Goal: Information Seeking & Learning: Learn about a topic

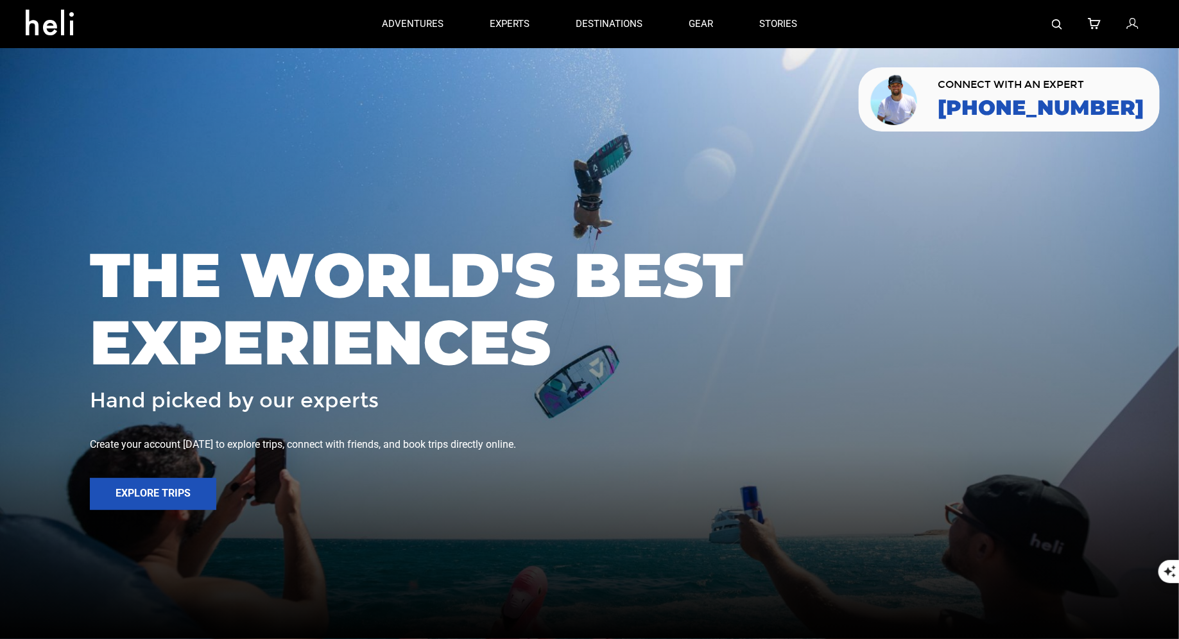
click at [1059, 21] on img at bounding box center [1057, 24] width 10 height 10
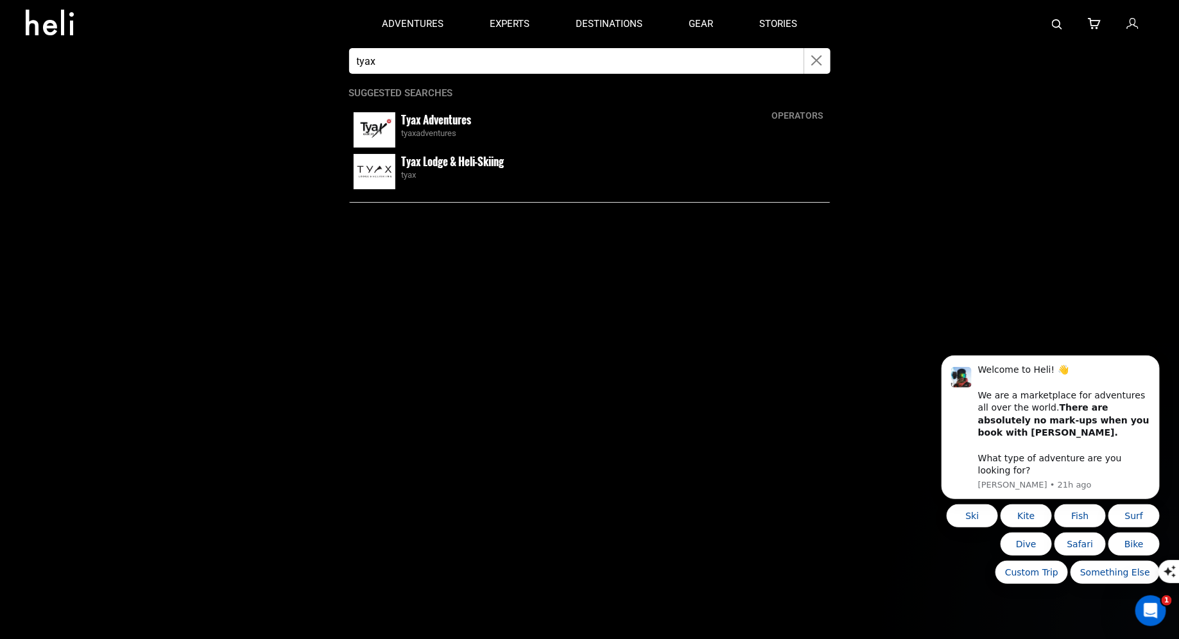
type input "tyax"
click at [418, 159] on small "Tyax Lodge & Heli-Skiing" at bounding box center [453, 161] width 103 height 16
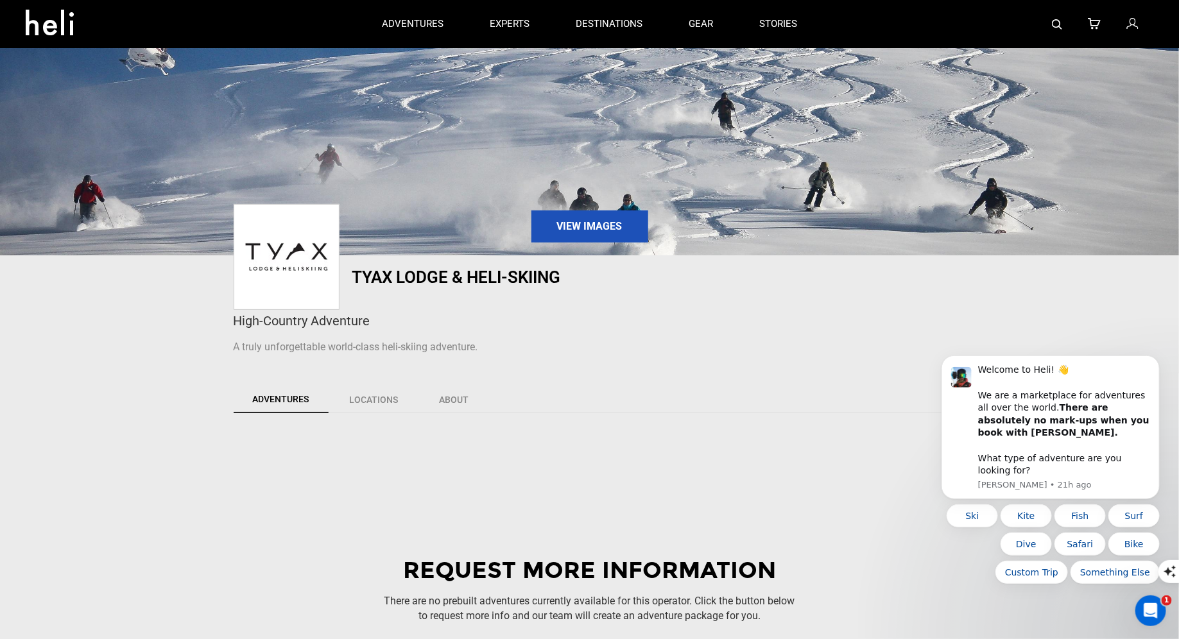
scroll to position [30, 0]
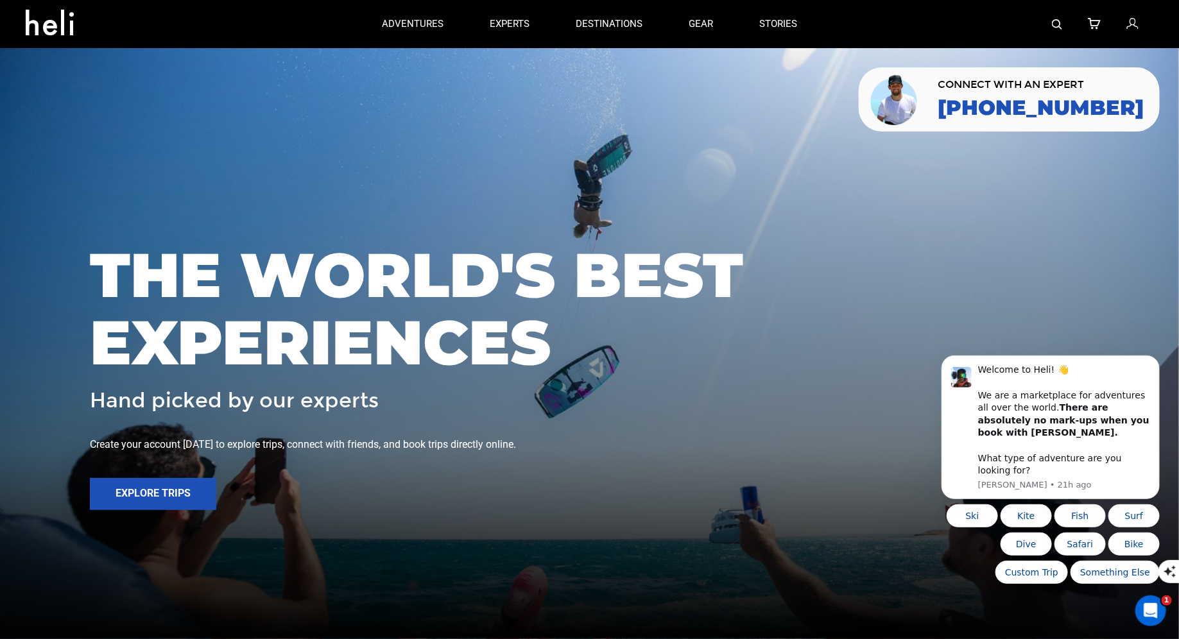
click at [96, 330] on span "THE WORLD'S BEST EXPERIENCES" at bounding box center [589, 308] width 999 height 135
click at [1057, 25] on img at bounding box center [1057, 24] width 10 height 10
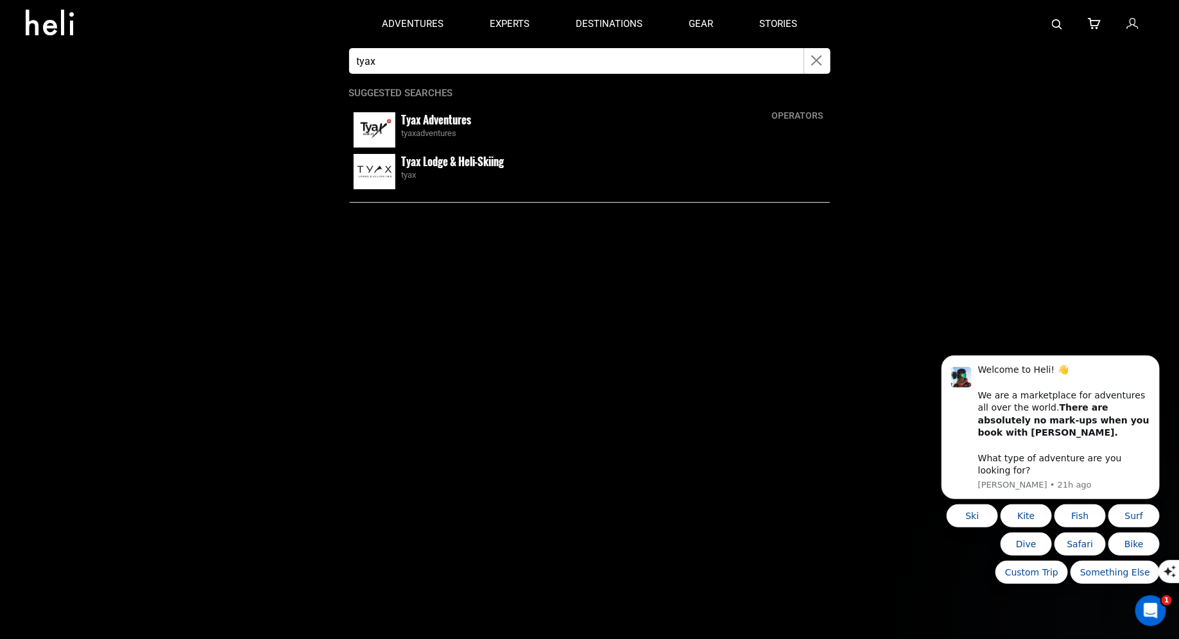
type input "tyax"
click at [429, 124] on small "Tyax Adventures" at bounding box center [437, 120] width 70 height 16
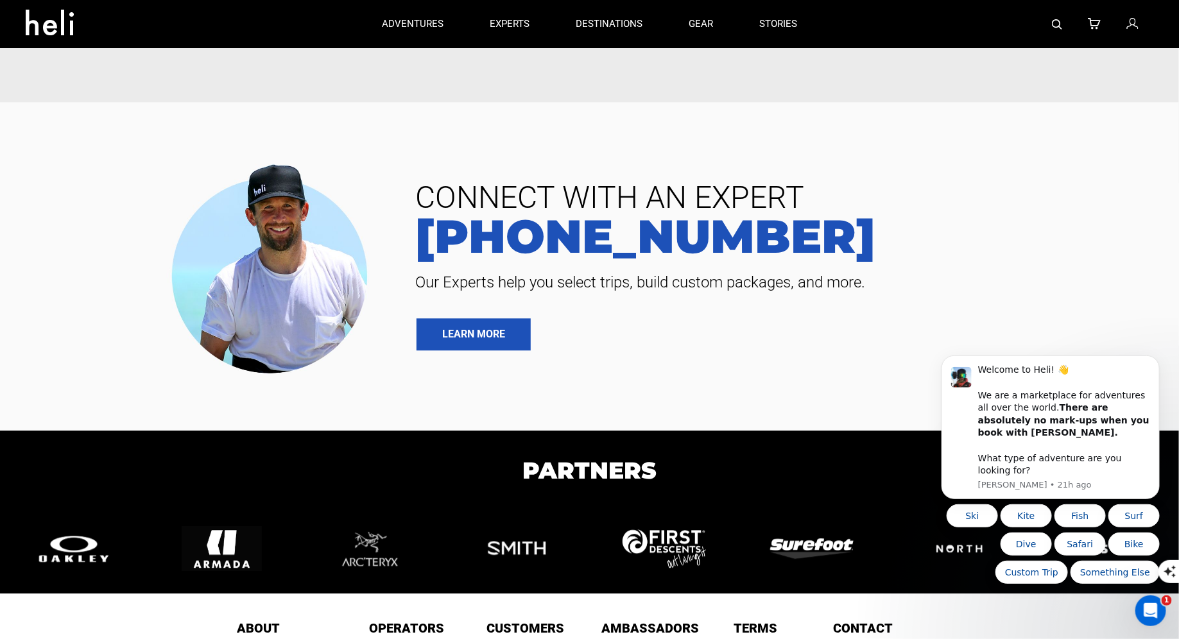
scroll to position [511, 0]
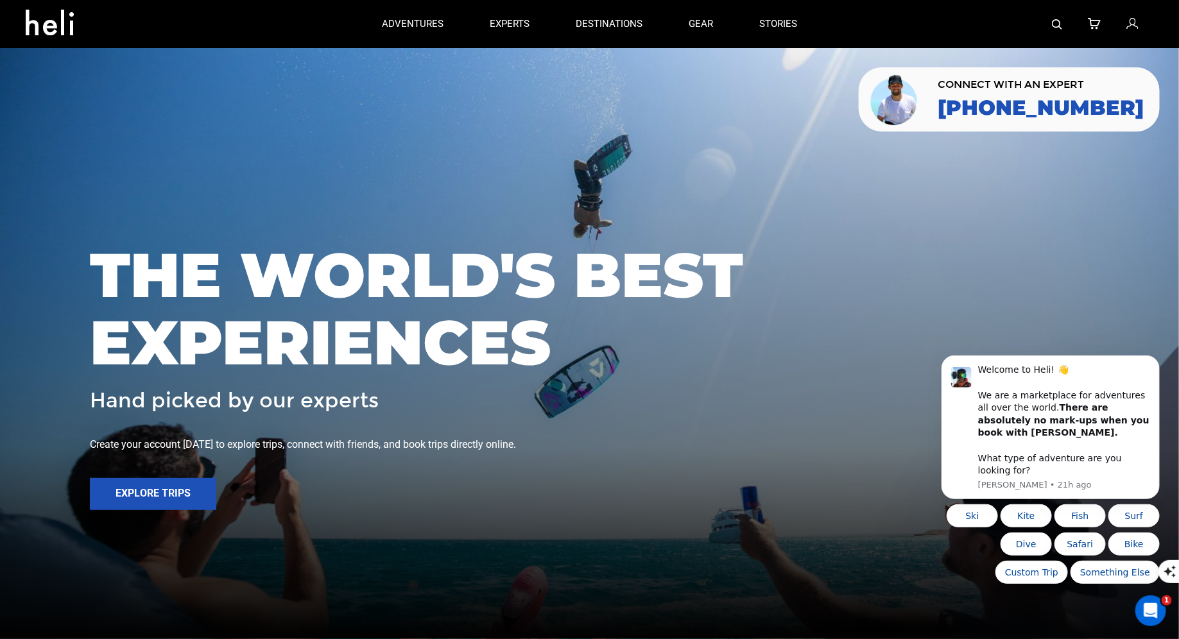
click at [1056, 25] on img at bounding box center [1057, 24] width 10 height 10
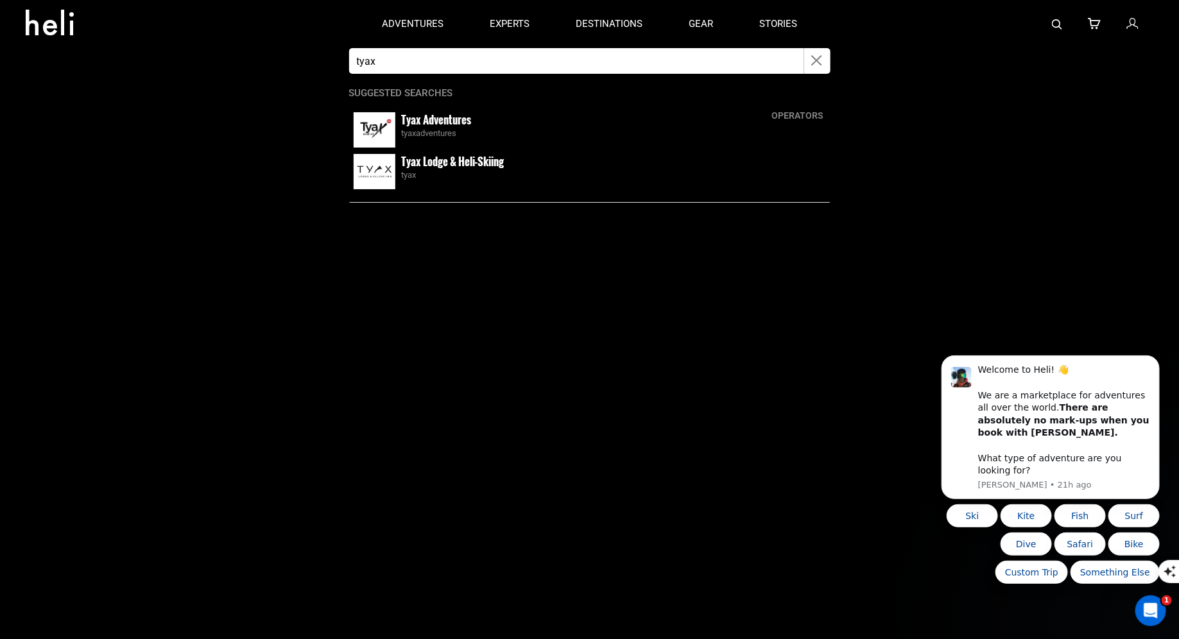
type input "tyax"
click at [415, 158] on small "Tyax Lodge & Heli-Skiing" at bounding box center [453, 161] width 103 height 16
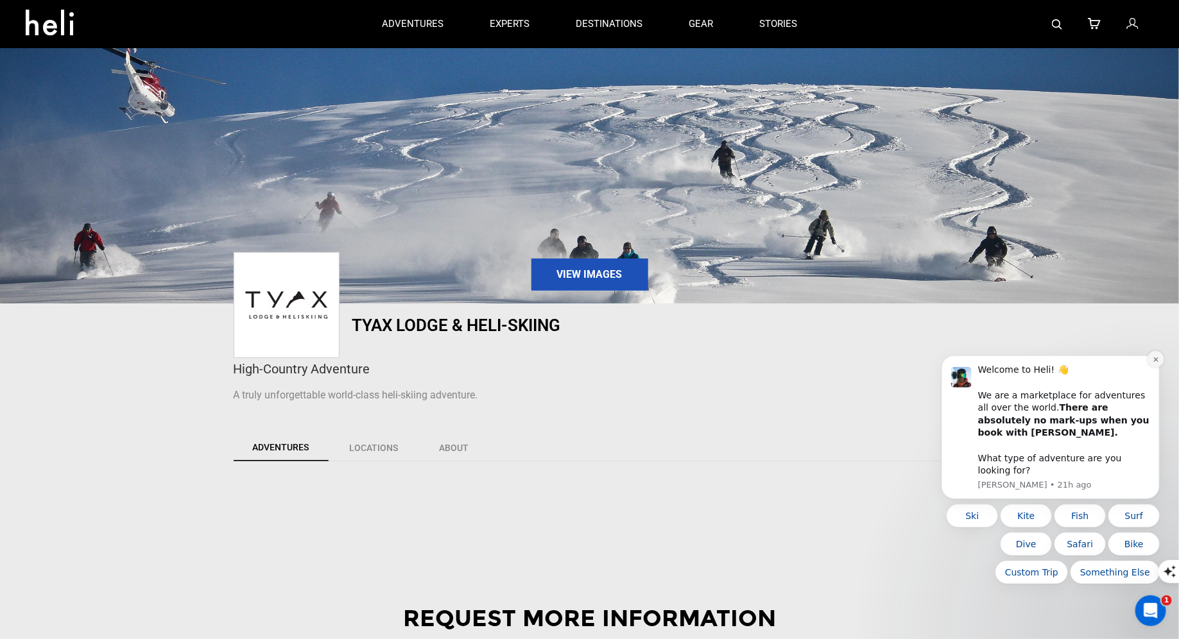
click at [1153, 363] on icon "Dismiss notification" at bounding box center [1155, 358] width 7 height 7
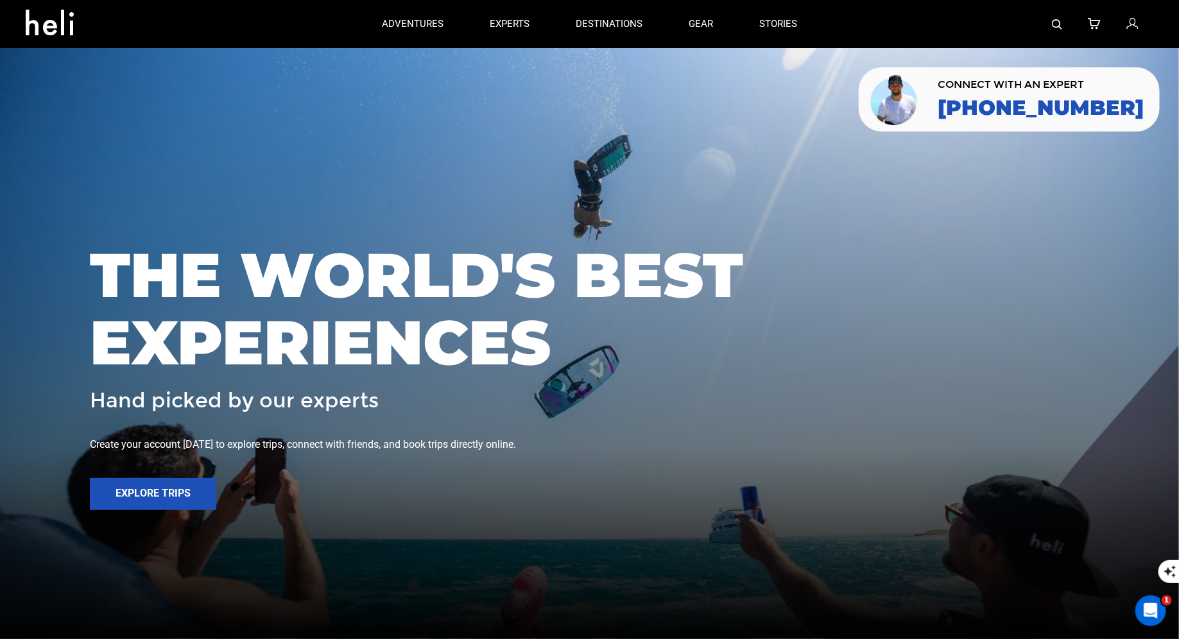
click at [1056, 24] on img at bounding box center [1057, 24] width 10 height 10
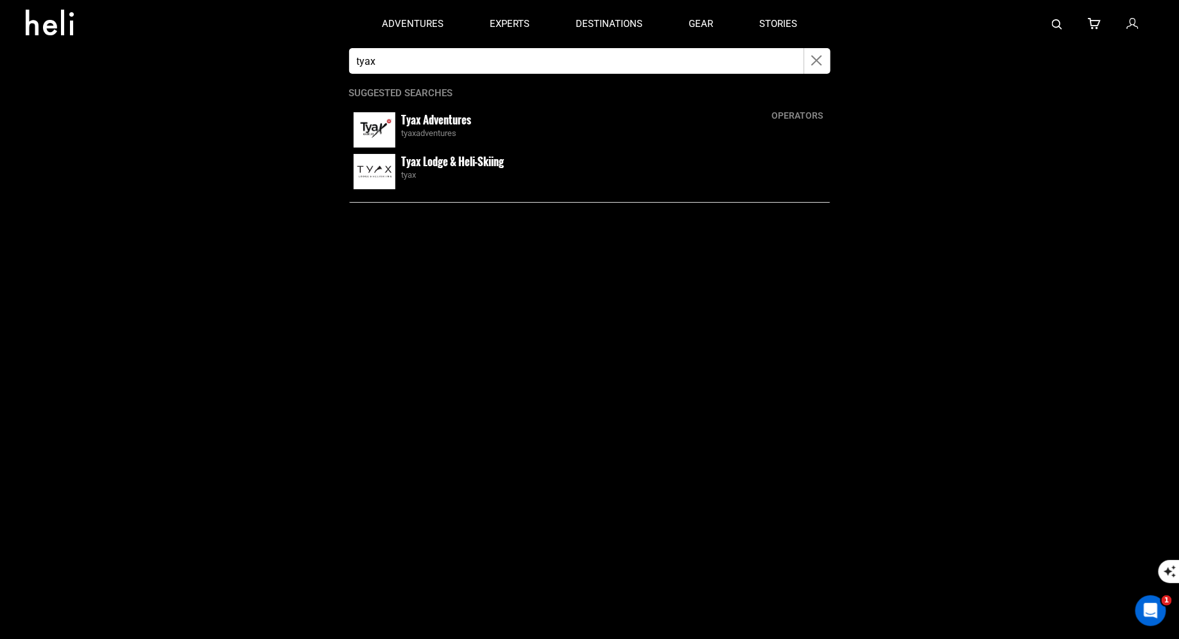
type input "tyax"
click at [438, 162] on small "Tyax Lodge & Heli-Skiing" at bounding box center [453, 161] width 103 height 16
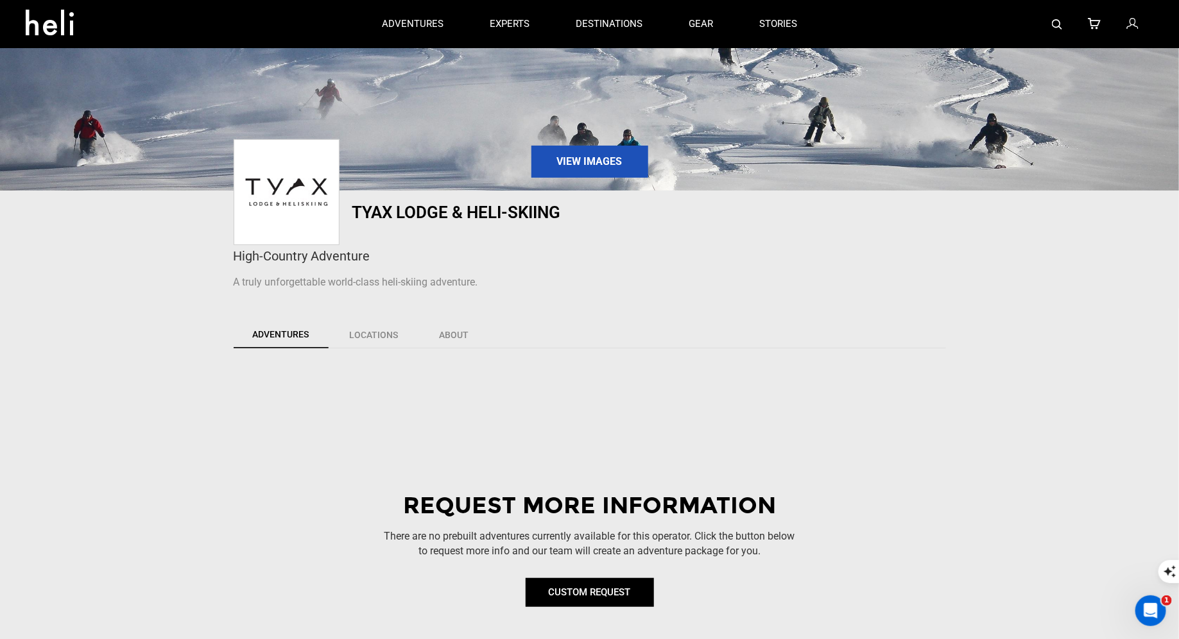
scroll to position [123, 0]
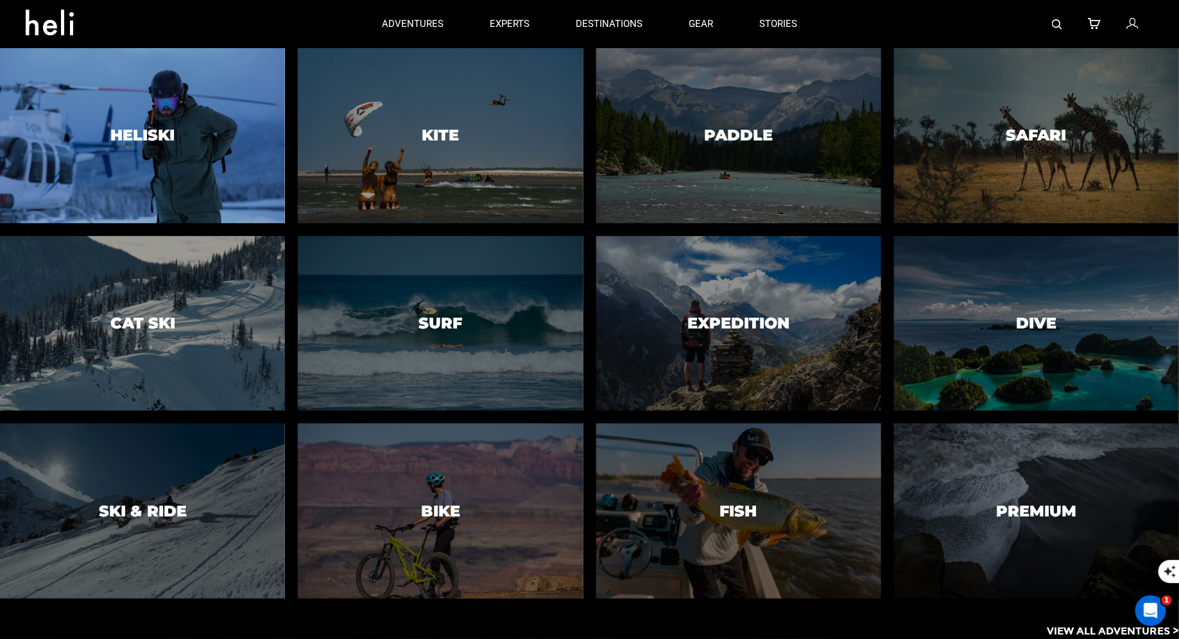
click at [245, 107] on div at bounding box center [142, 135] width 291 height 178
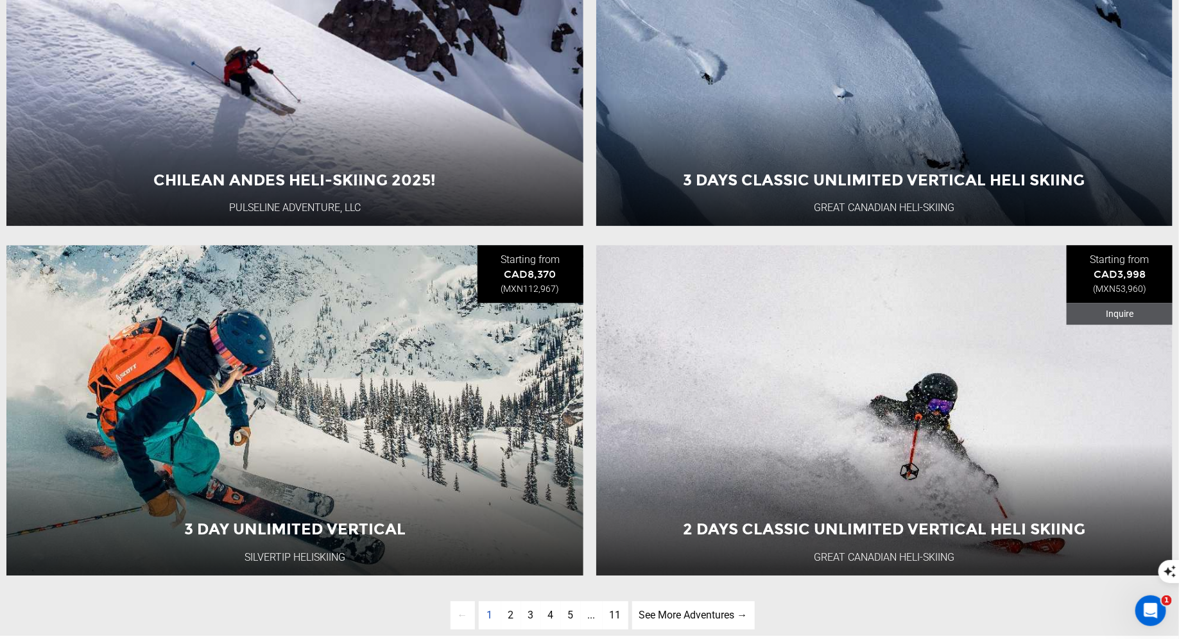
scroll to position [3990, 0]
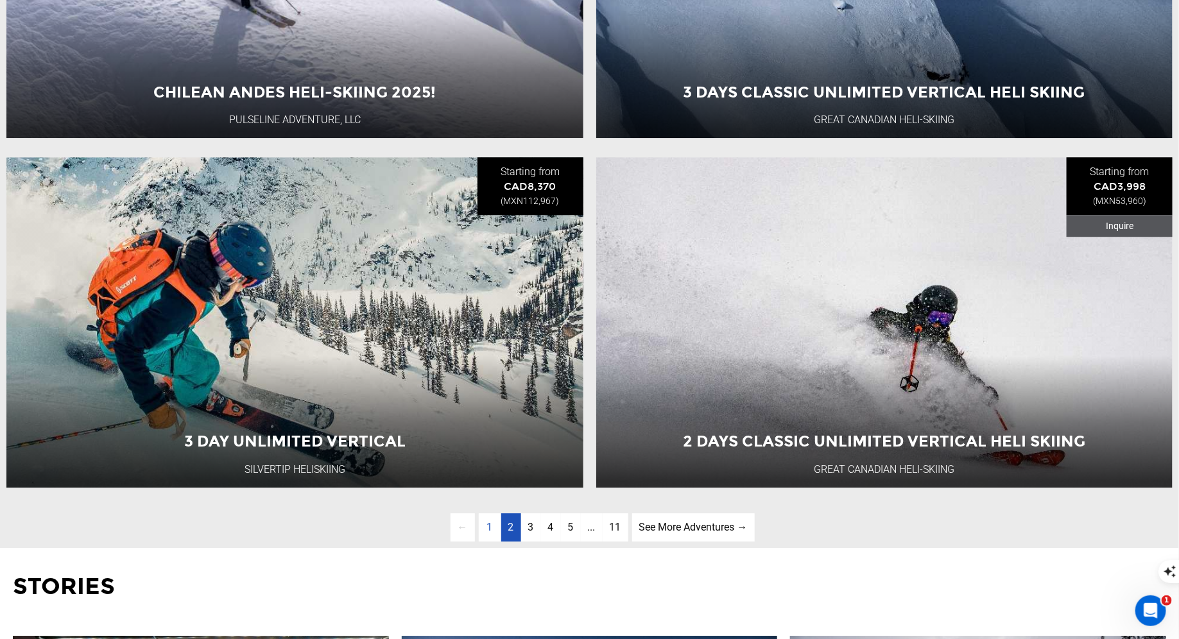
click at [506, 529] on link "page 2" at bounding box center [511, 527] width 20 height 29
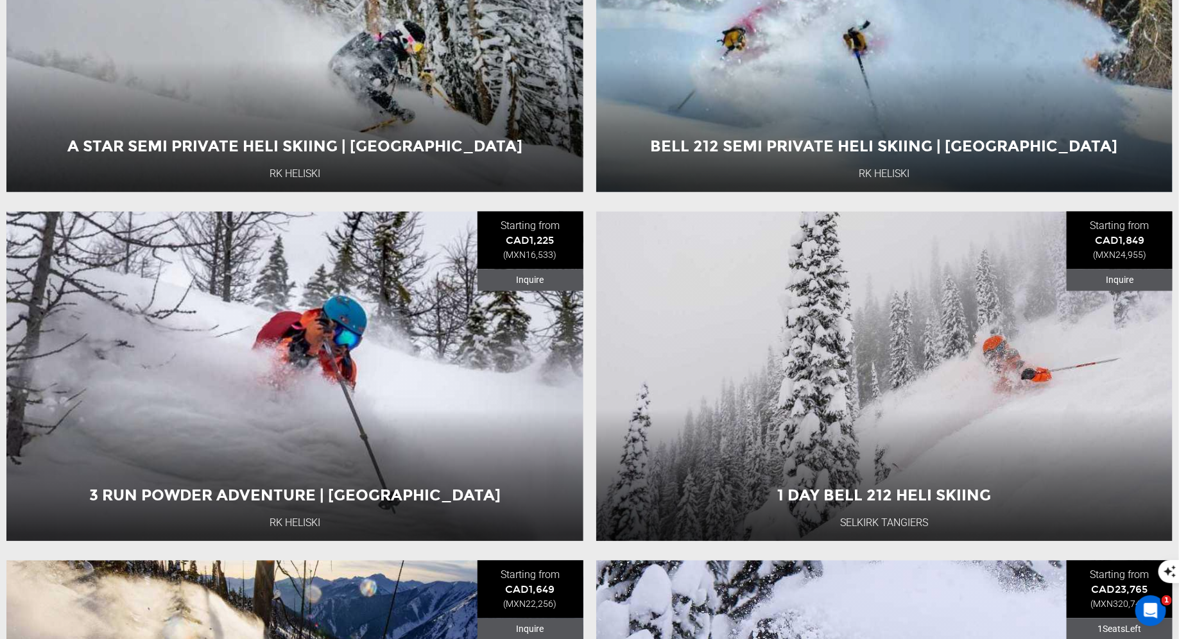
scroll to position [4135, 0]
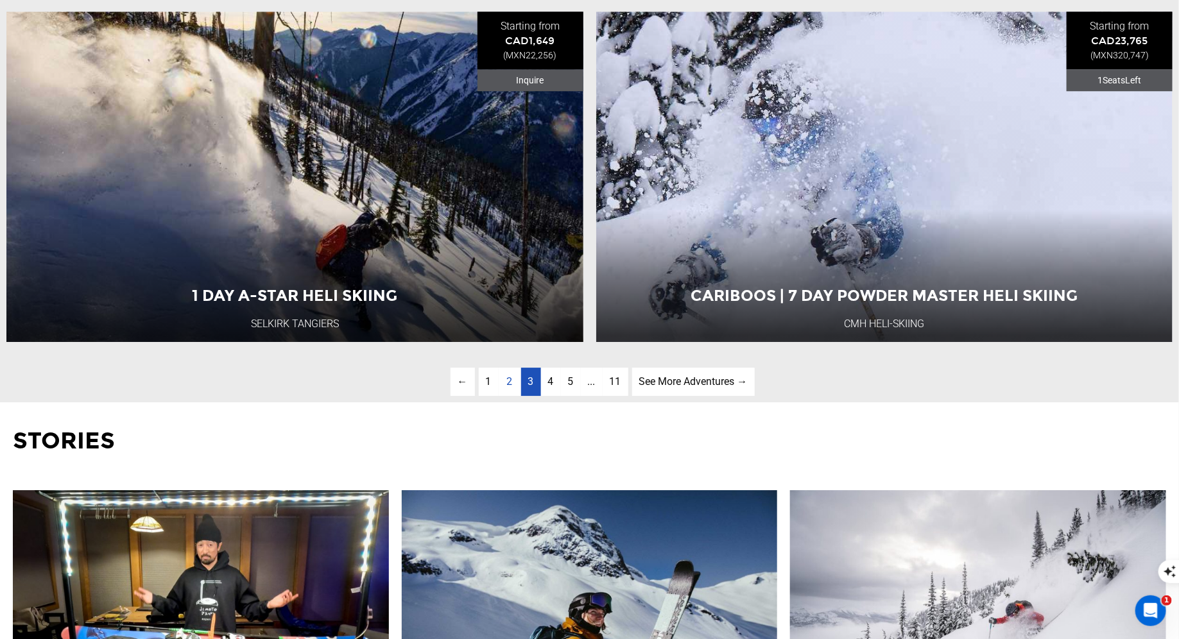
click at [533, 388] on link "page 3" at bounding box center [531, 382] width 20 height 29
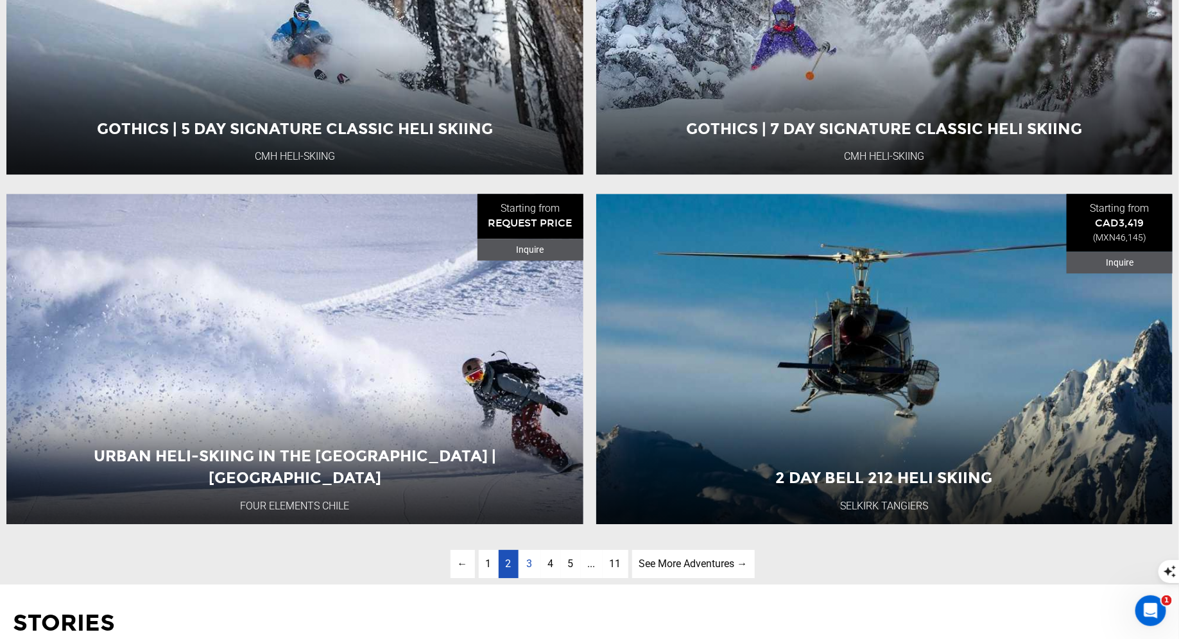
scroll to position [4255, 0]
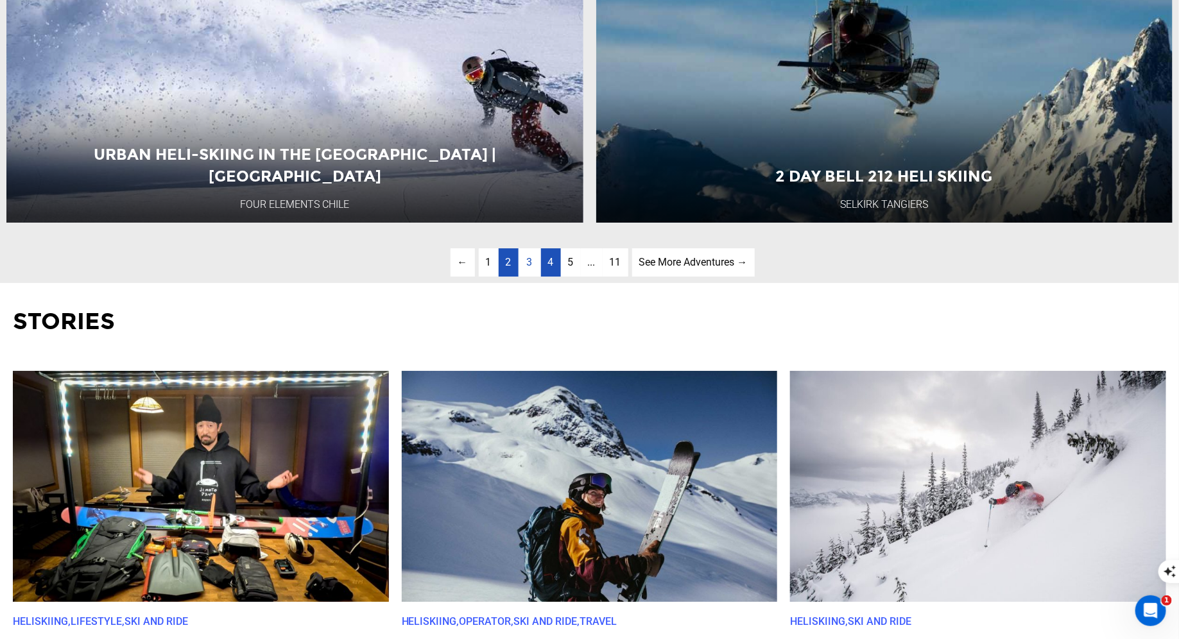
click at [554, 268] on link "page 4" at bounding box center [551, 262] width 20 height 29
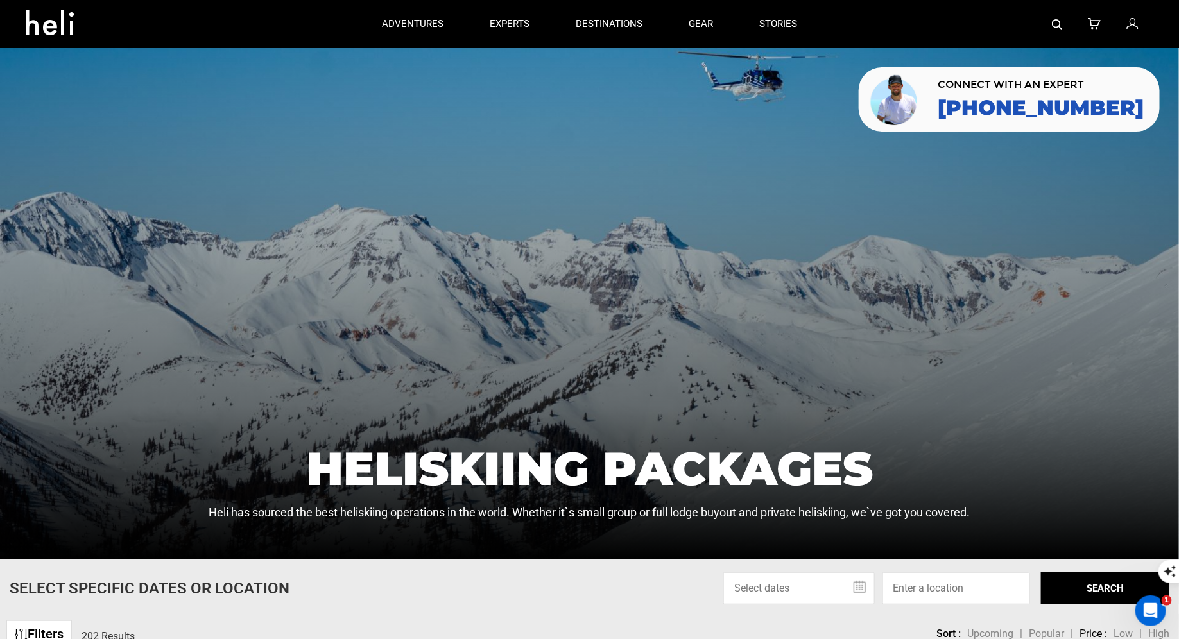
click at [1056, 20] on img at bounding box center [1057, 24] width 10 height 10
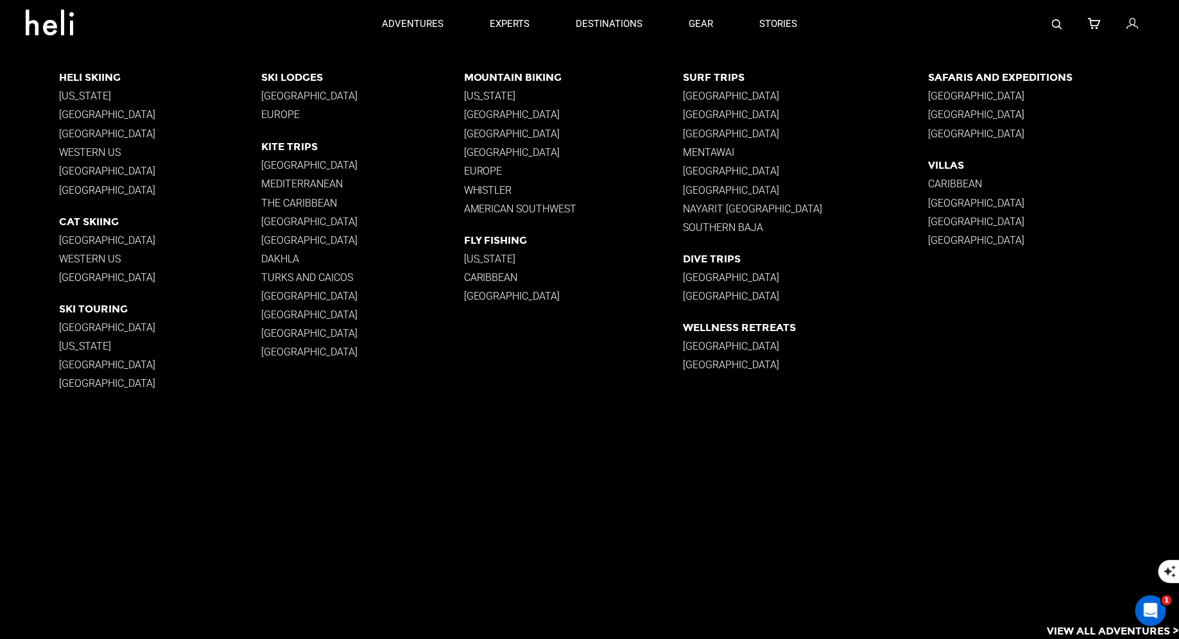
click at [316, 93] on p "[GEOGRAPHIC_DATA]" at bounding box center [362, 96] width 202 height 12
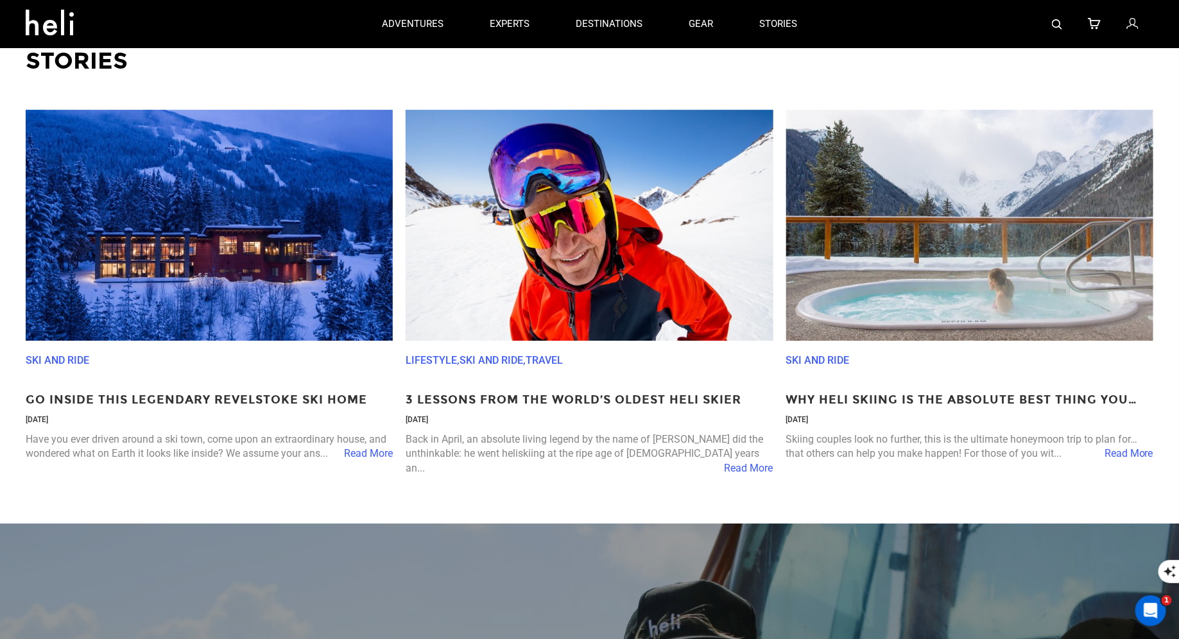
scroll to position [1503, 0]
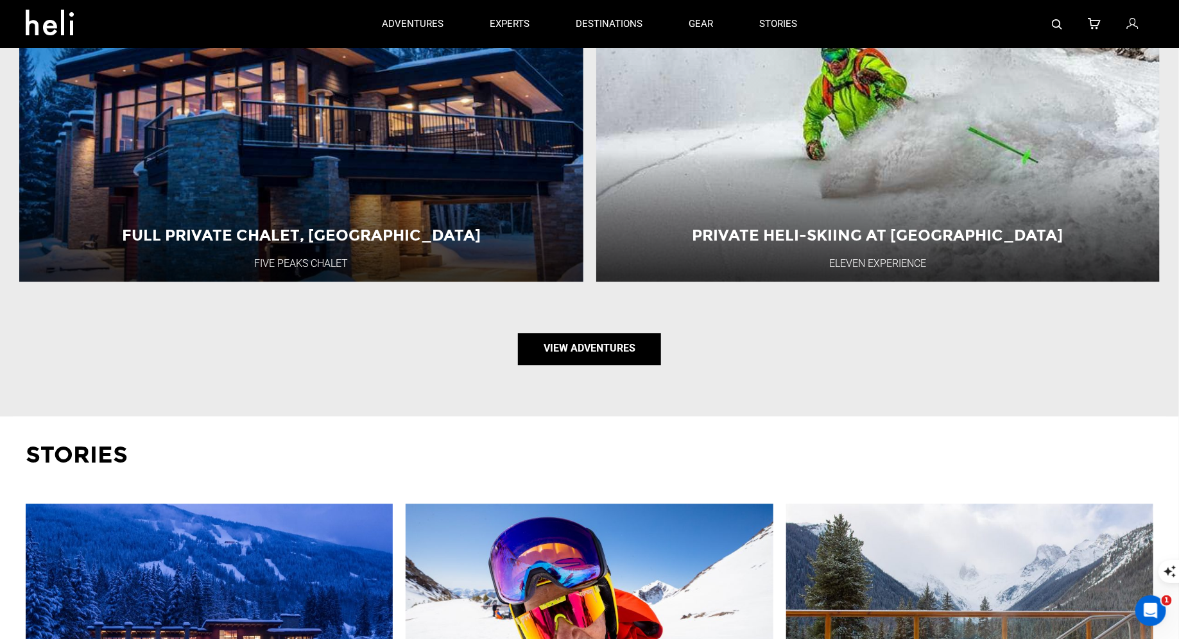
click at [609, 348] on link "View Adventures" at bounding box center [589, 349] width 143 height 32
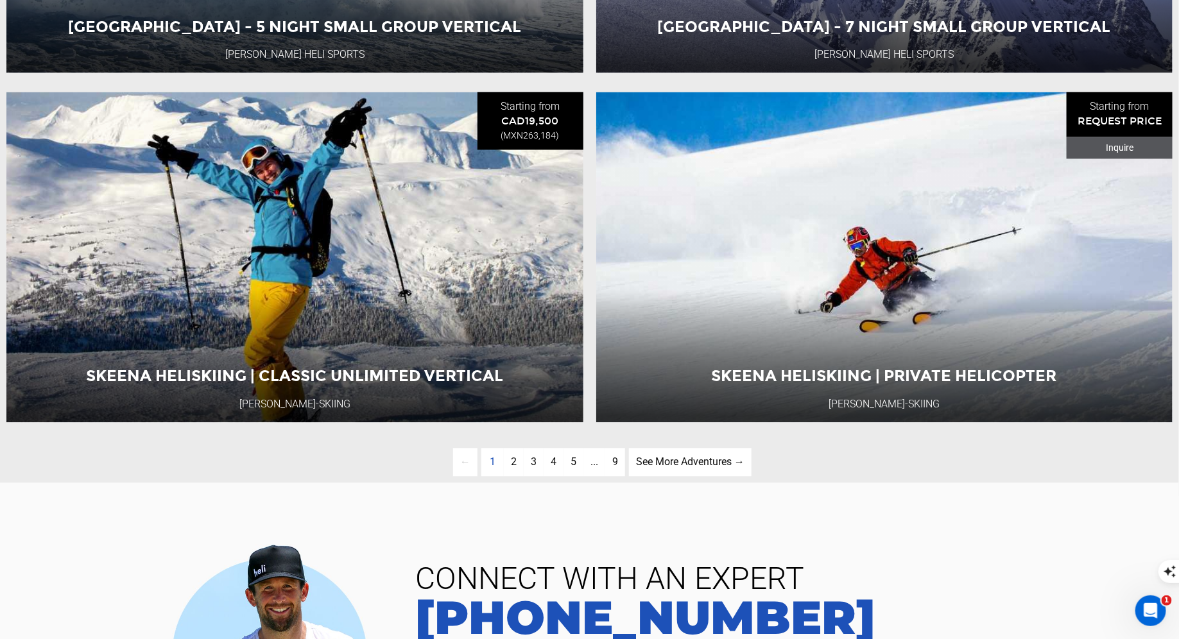
scroll to position [3799, 0]
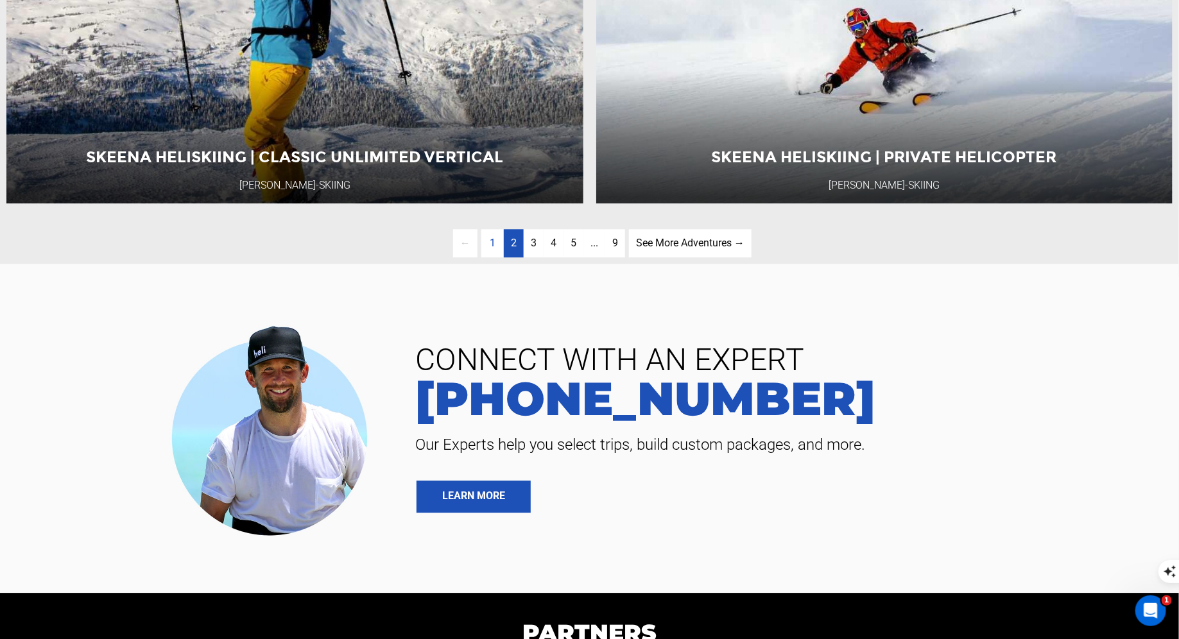
click at [515, 253] on link "page 2" at bounding box center [514, 243] width 20 height 29
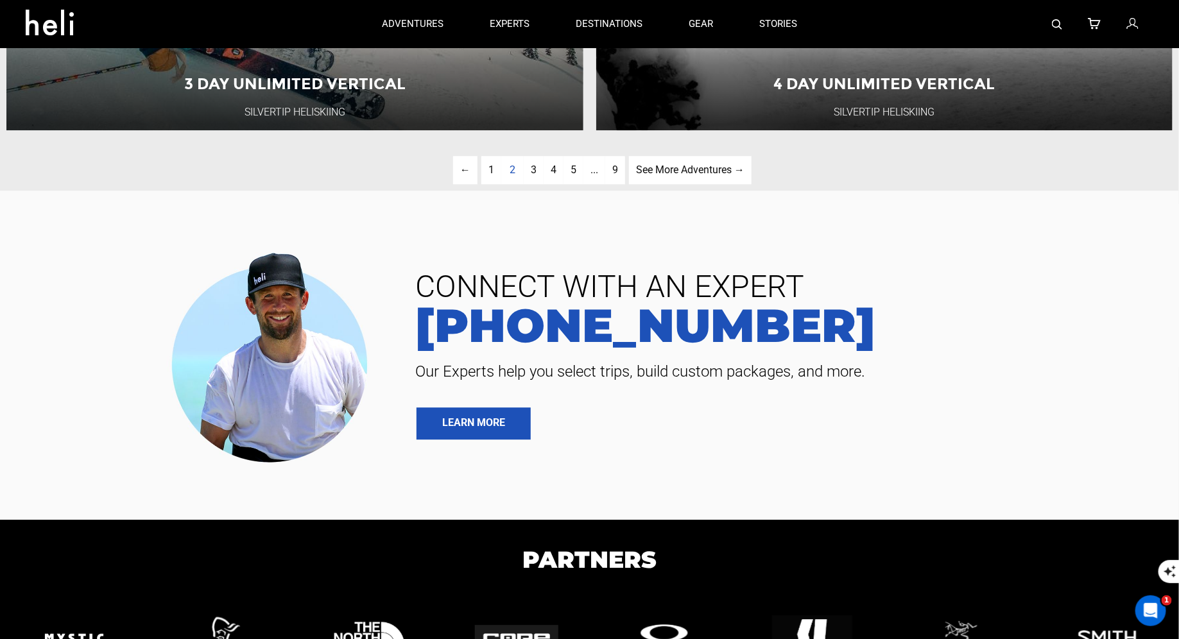
scroll to position [3677, 0]
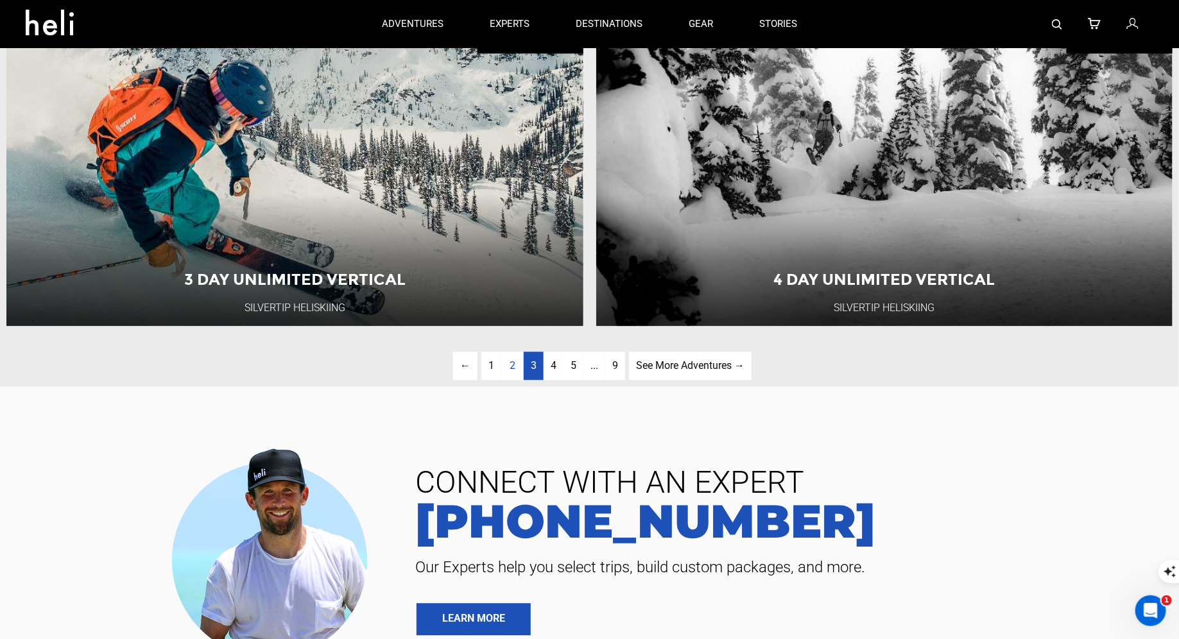
click at [533, 367] on span "3" at bounding box center [534, 365] width 6 height 12
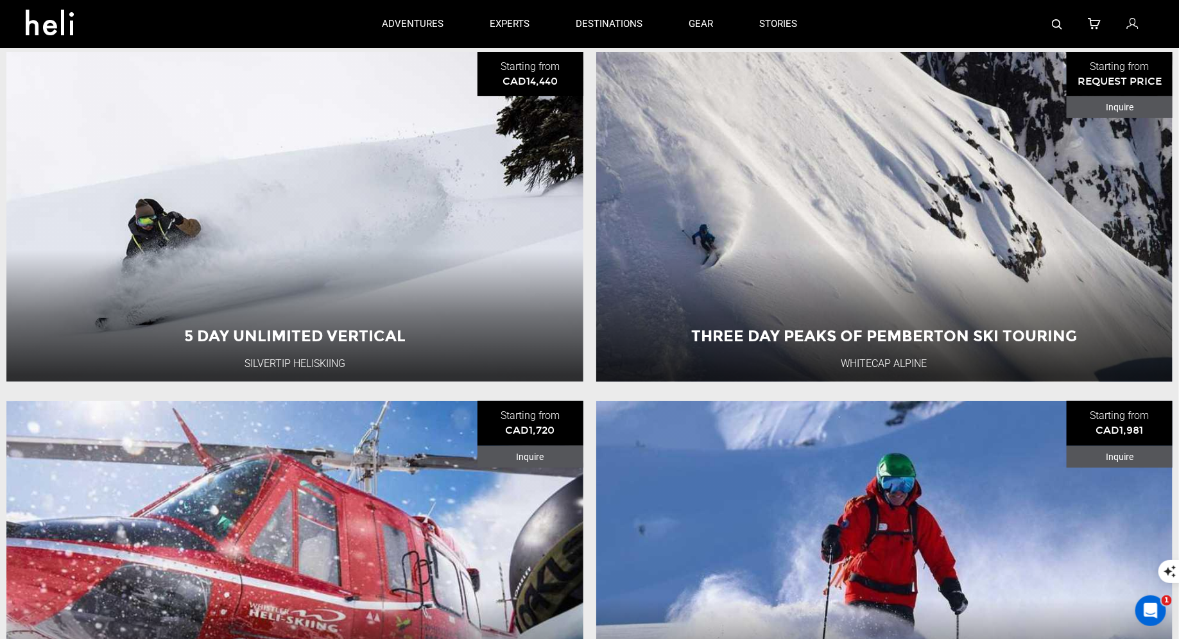
scroll to position [117, 0]
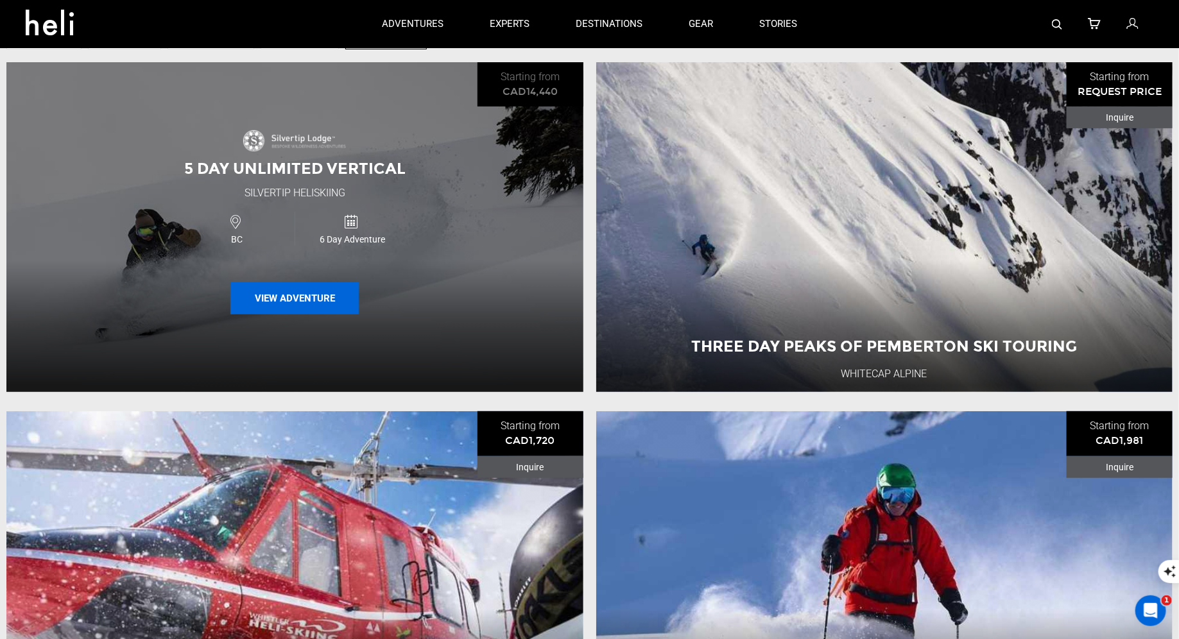
click at [284, 298] on button "View Adventure" at bounding box center [294, 298] width 128 height 32
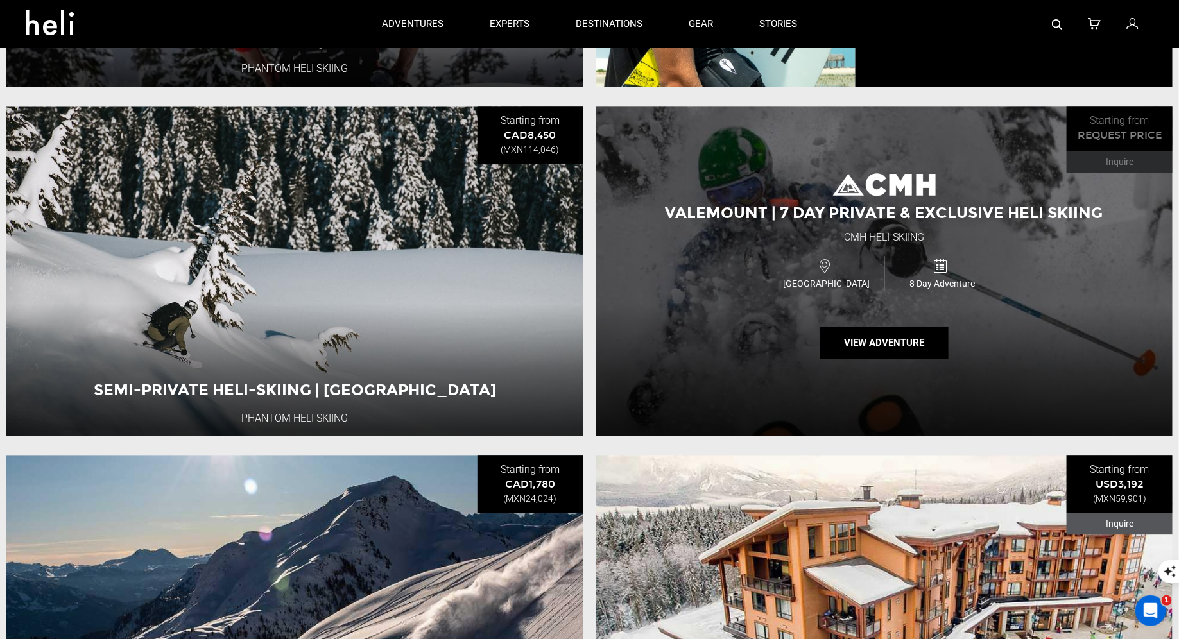
scroll to position [1403, 0]
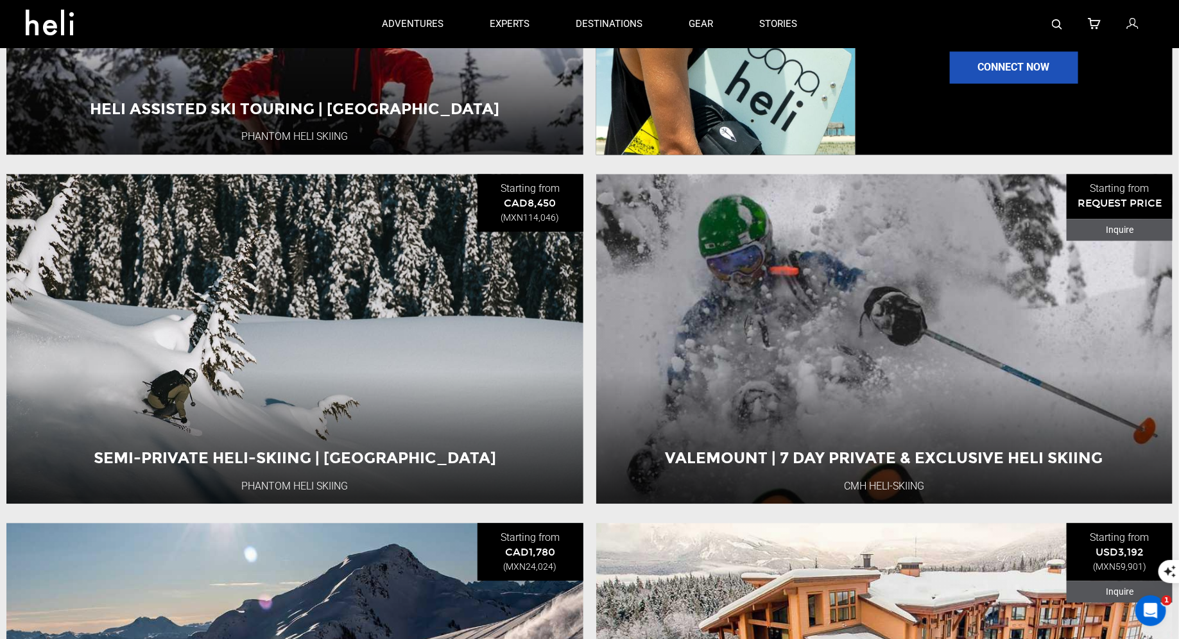
click at [1055, 22] on img at bounding box center [1057, 24] width 10 height 10
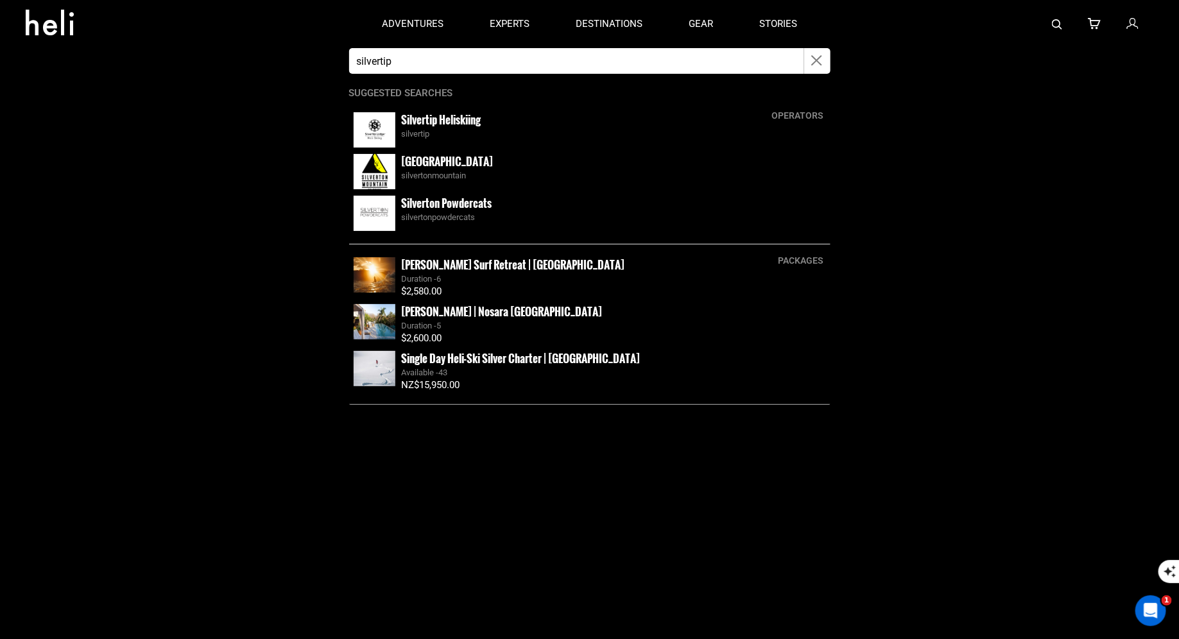
type input "silvertip"
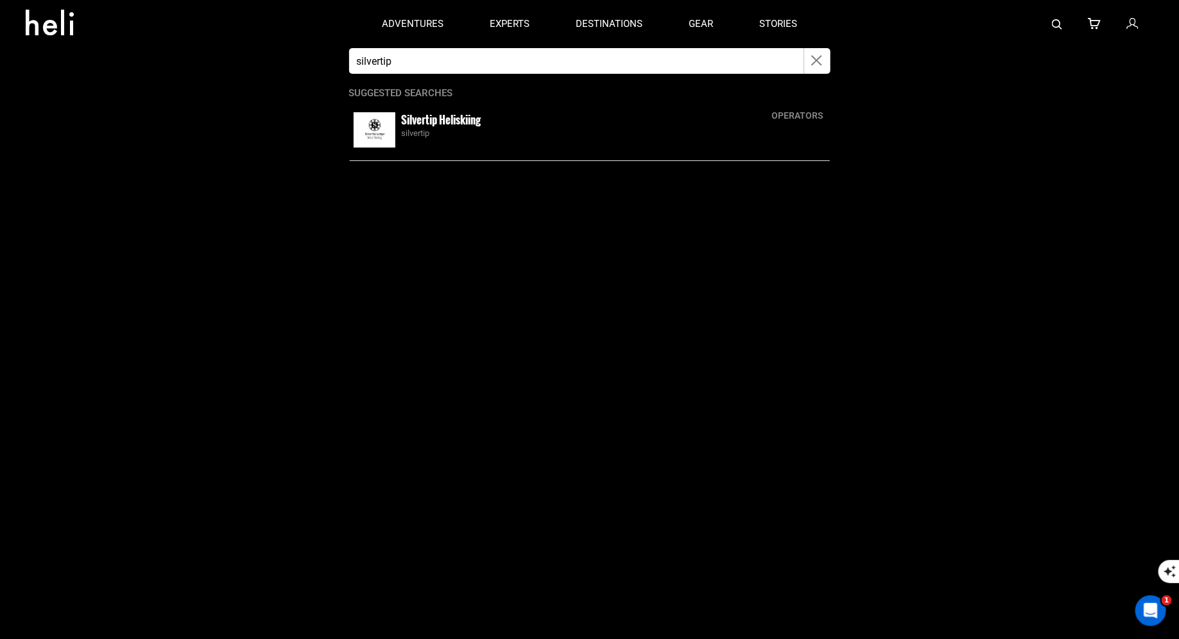
click at [388, 127] on img at bounding box center [375, 129] width 42 height 35
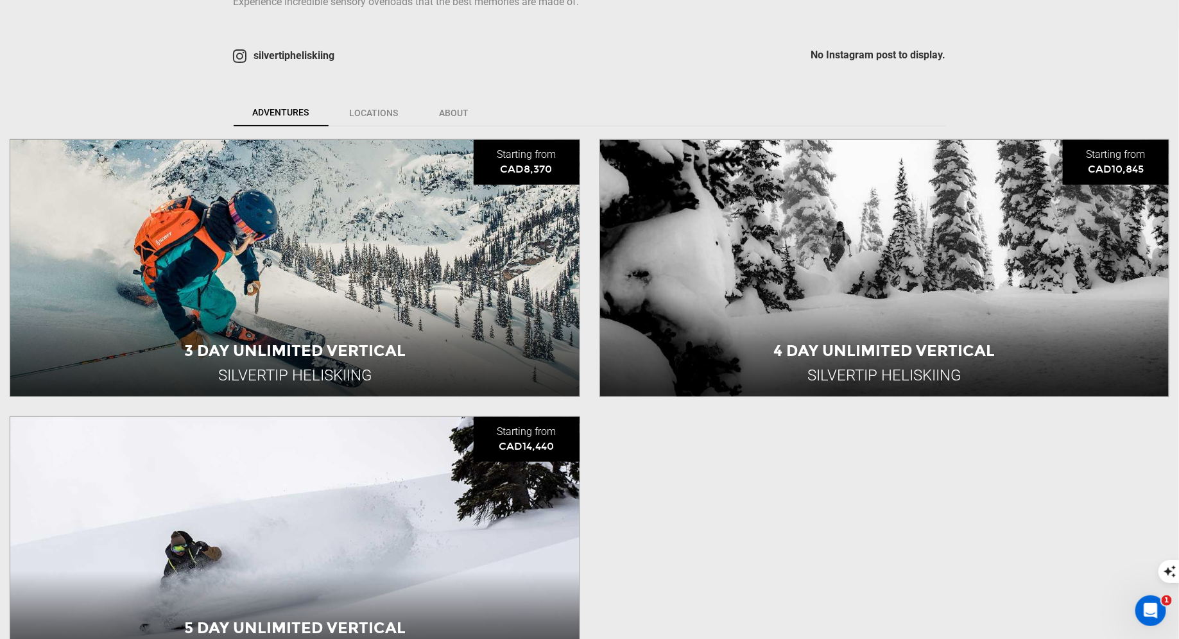
scroll to position [404, 0]
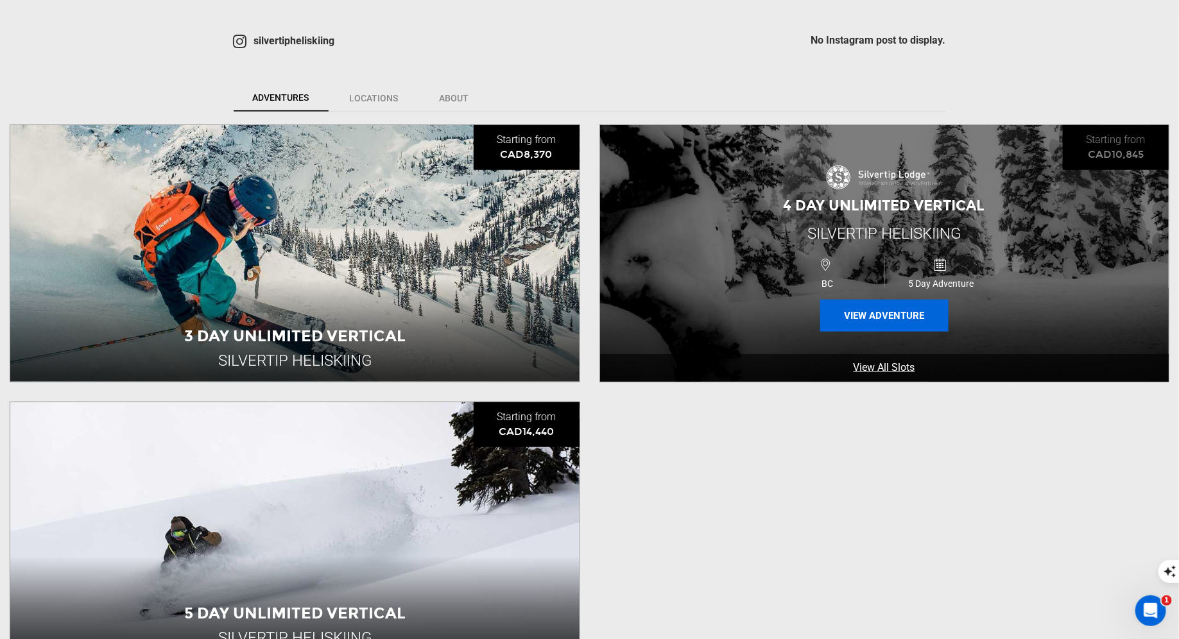
click at [855, 305] on button "View Adventure" at bounding box center [884, 316] width 128 height 32
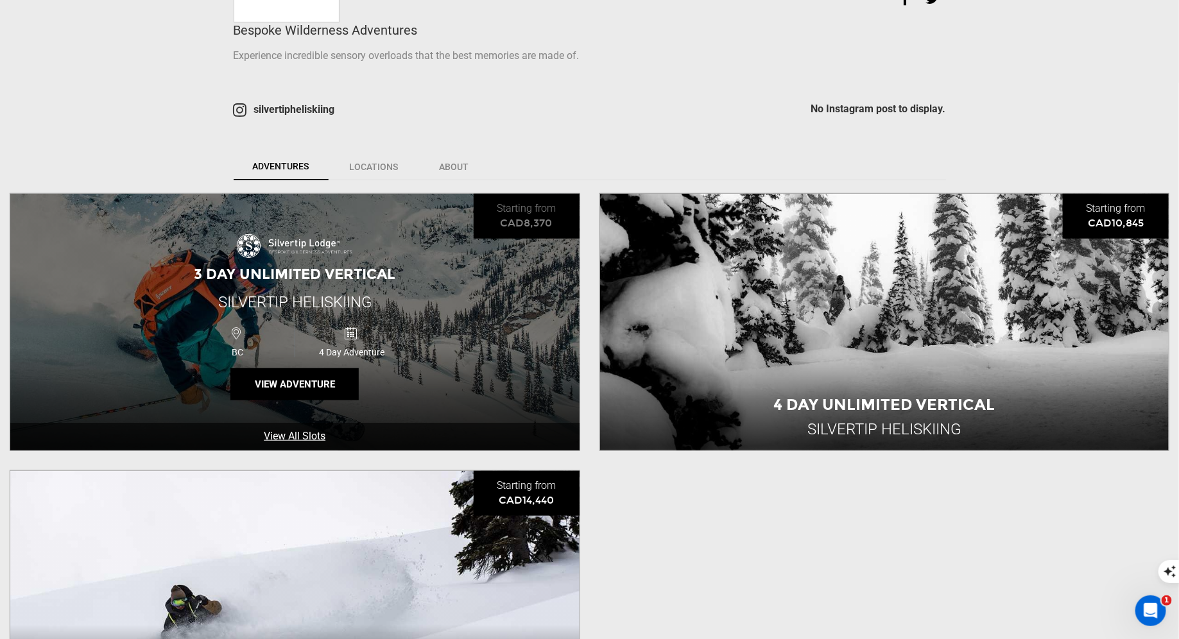
scroll to position [483, 0]
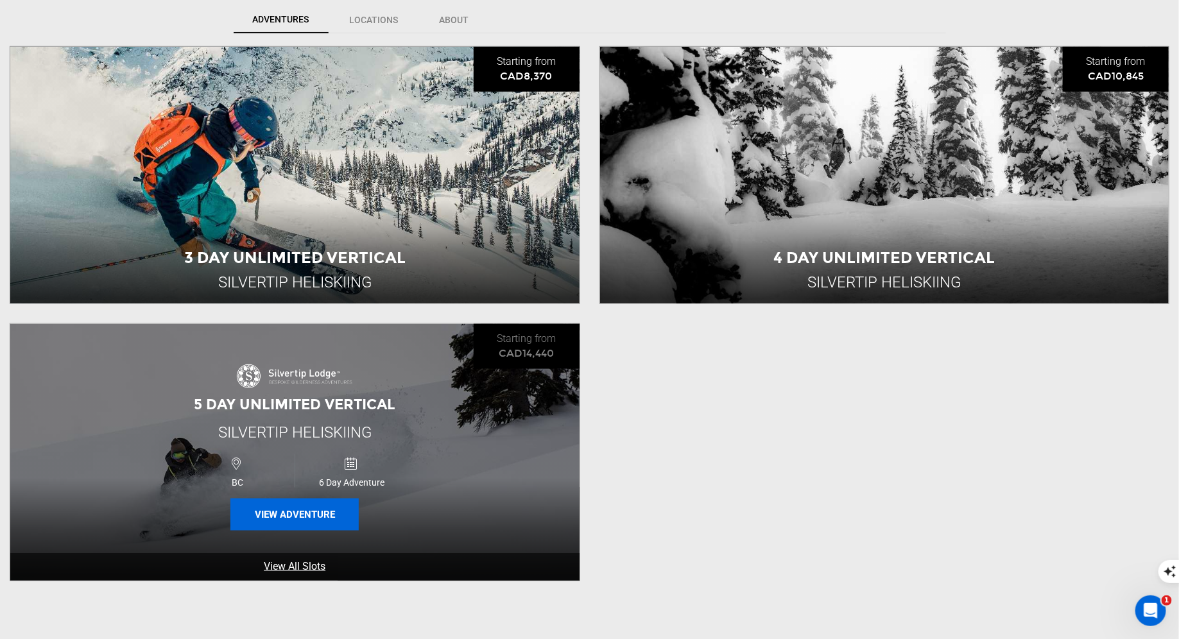
click at [284, 511] on button "View Adventure" at bounding box center [294, 515] width 128 height 32
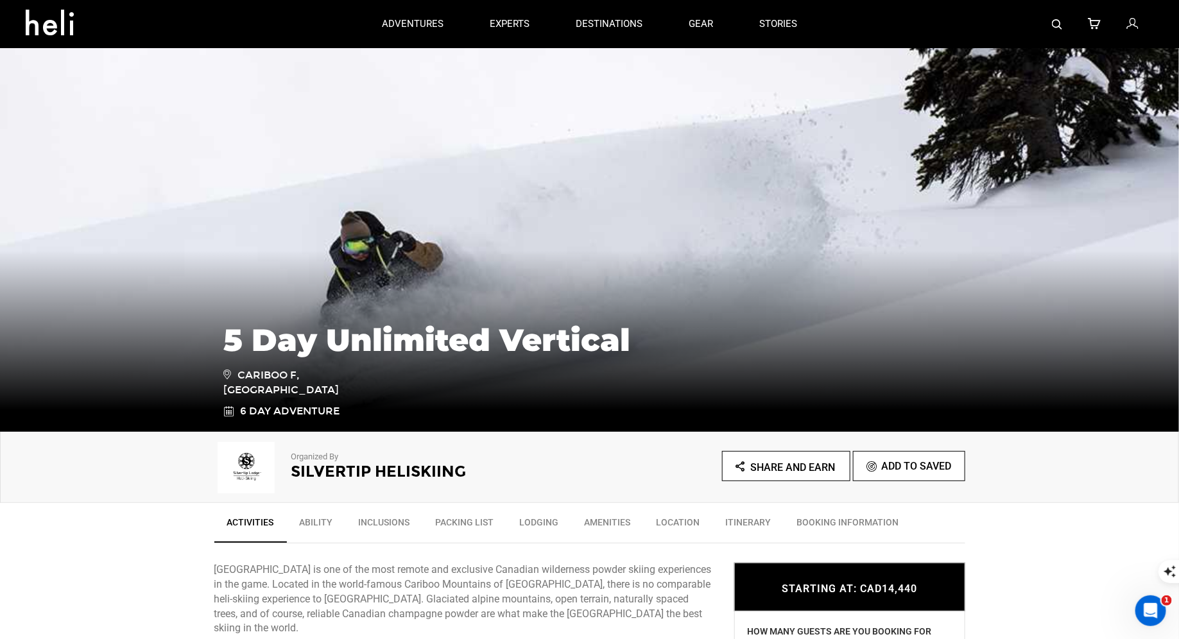
click at [1061, 20] on img at bounding box center [1057, 24] width 10 height 10
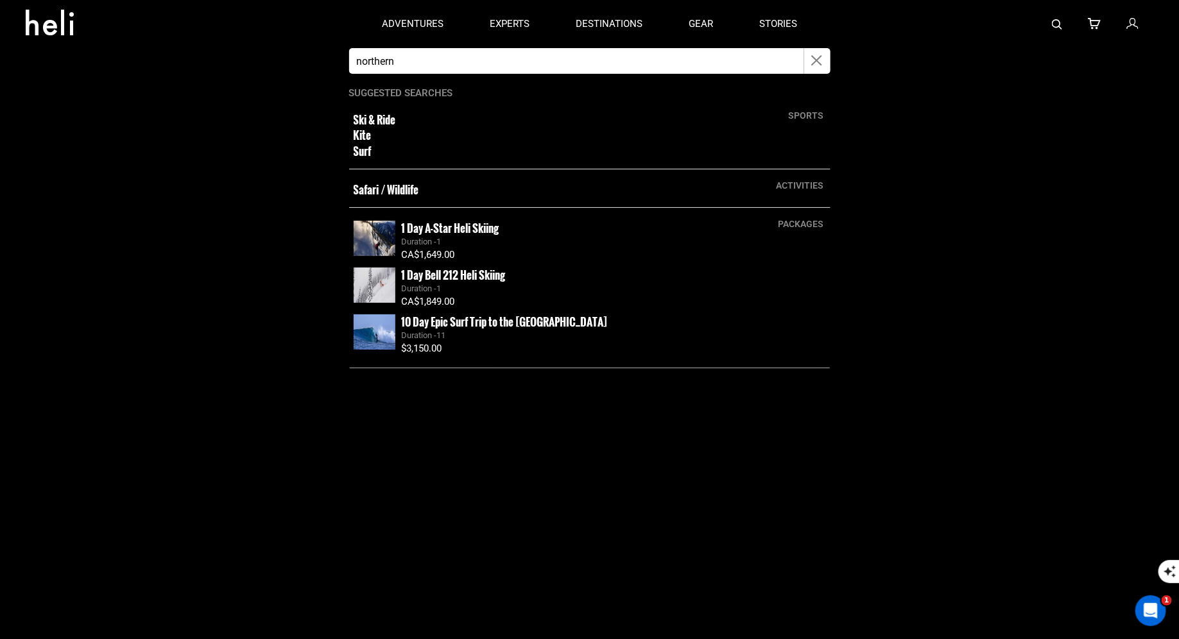
type input "Northern Escape heli"
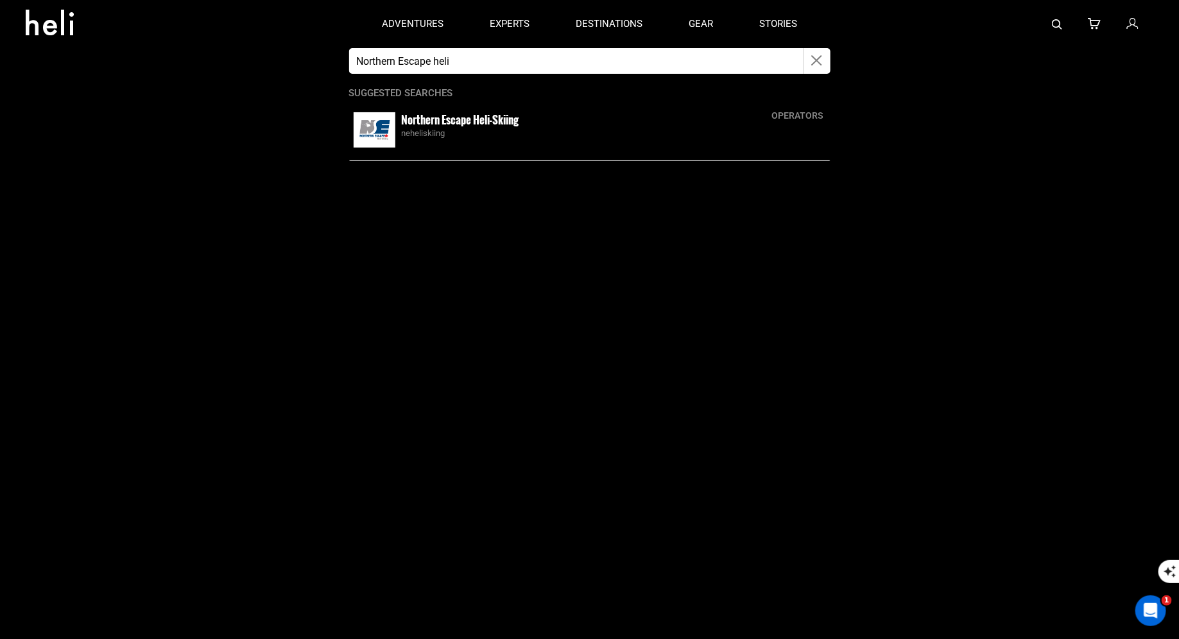
click at [378, 123] on img at bounding box center [375, 129] width 42 height 35
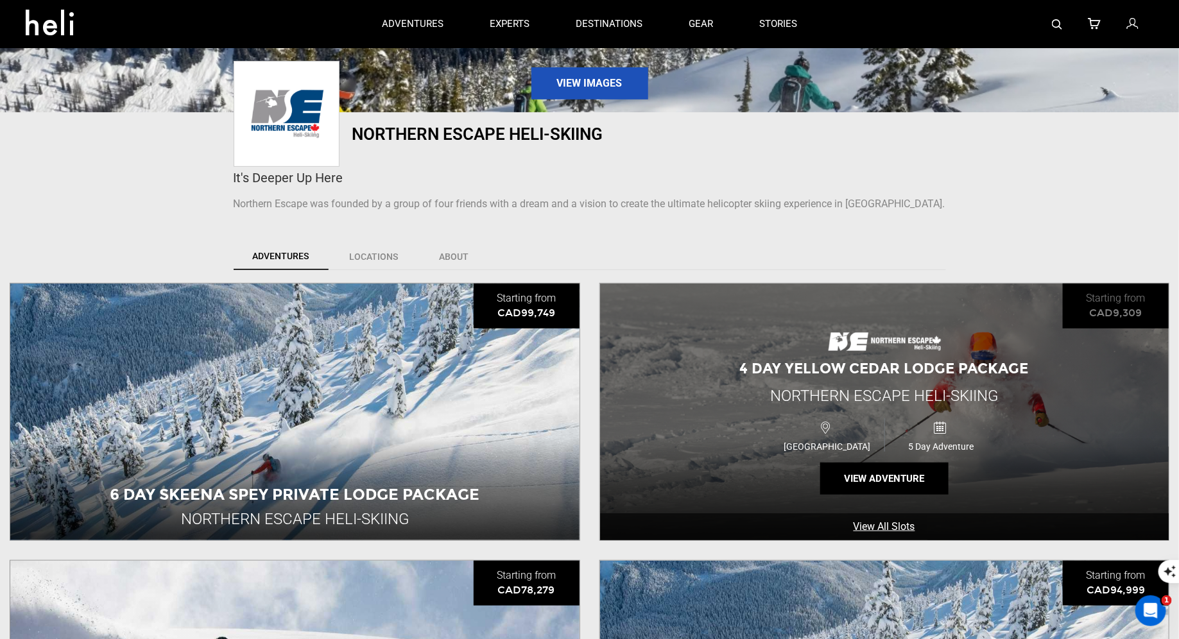
scroll to position [191, 0]
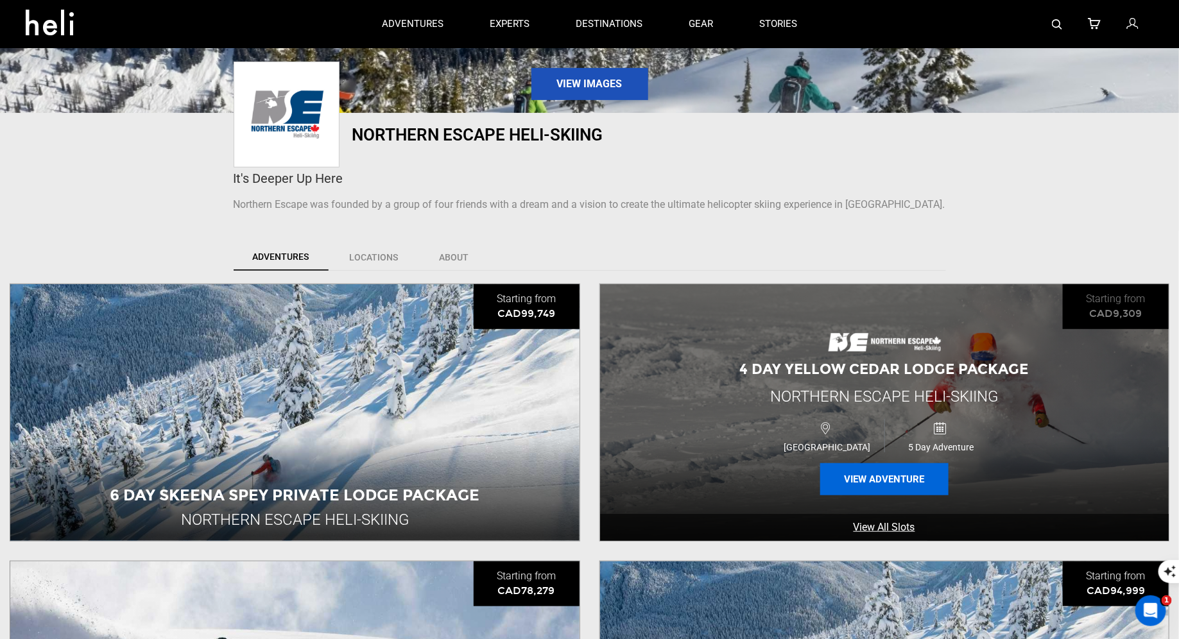
click at [856, 482] on button "View Adventure" at bounding box center [884, 479] width 128 height 32
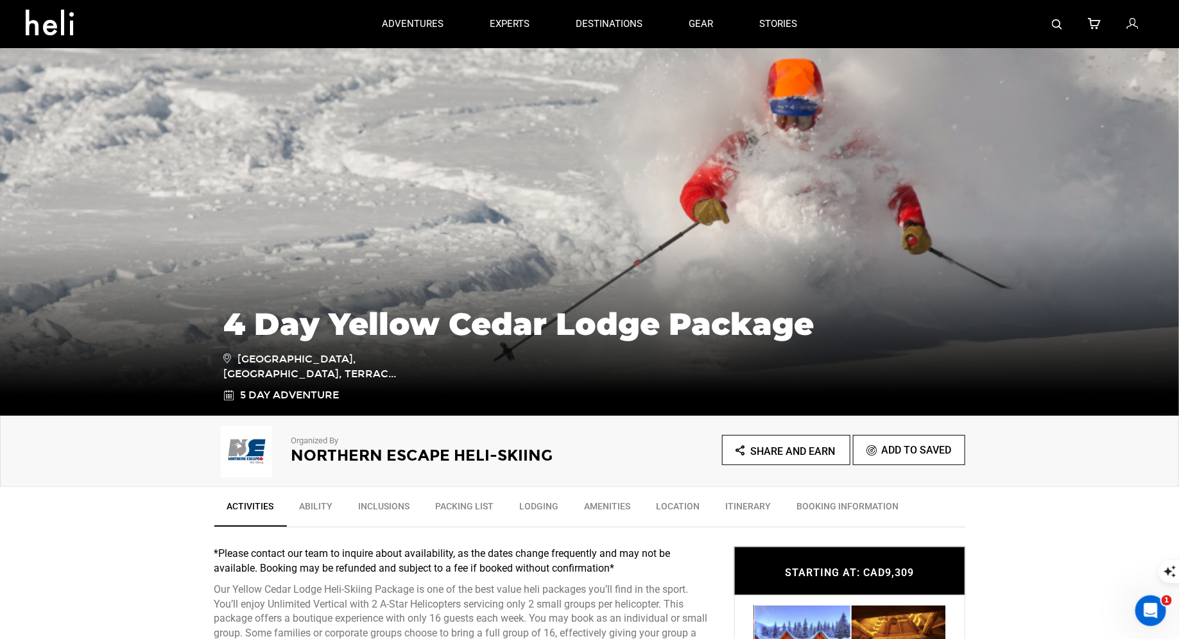
scroll to position [17, 0]
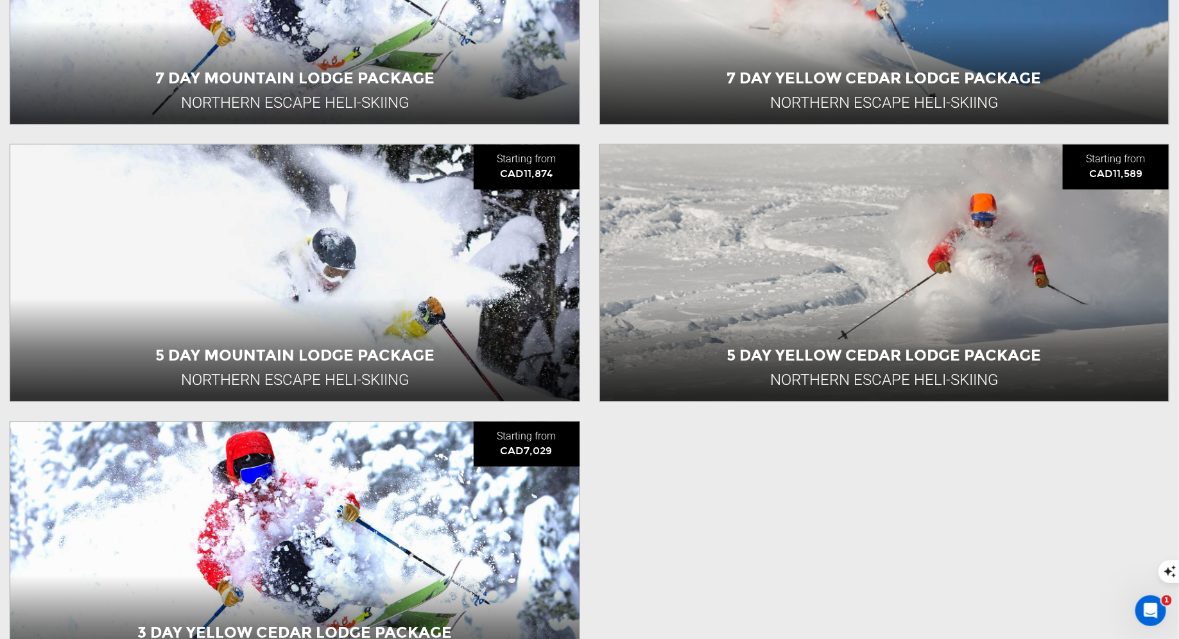
scroll to position [1441, 0]
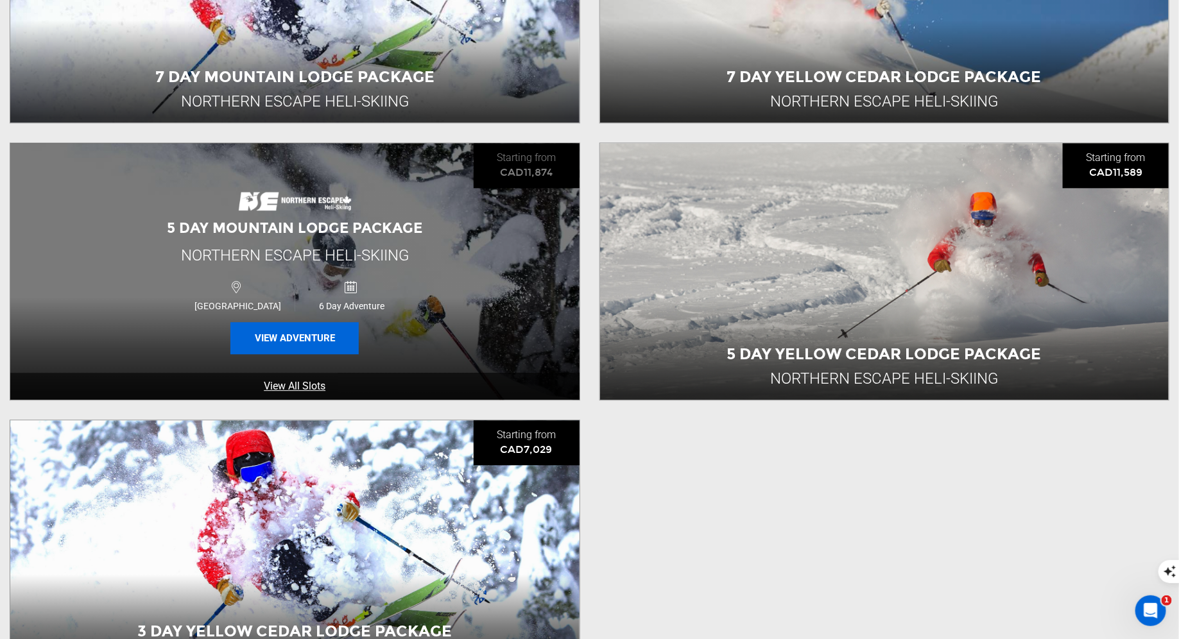
click at [319, 334] on button "View Adventure" at bounding box center [294, 338] width 128 height 32
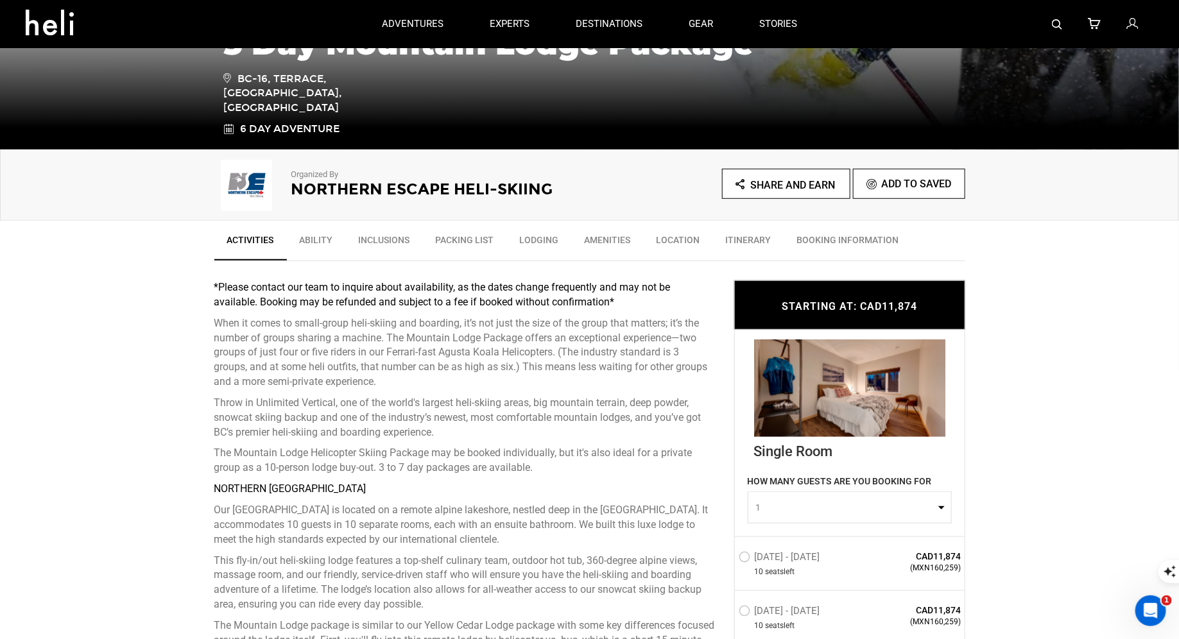
scroll to position [112, 0]
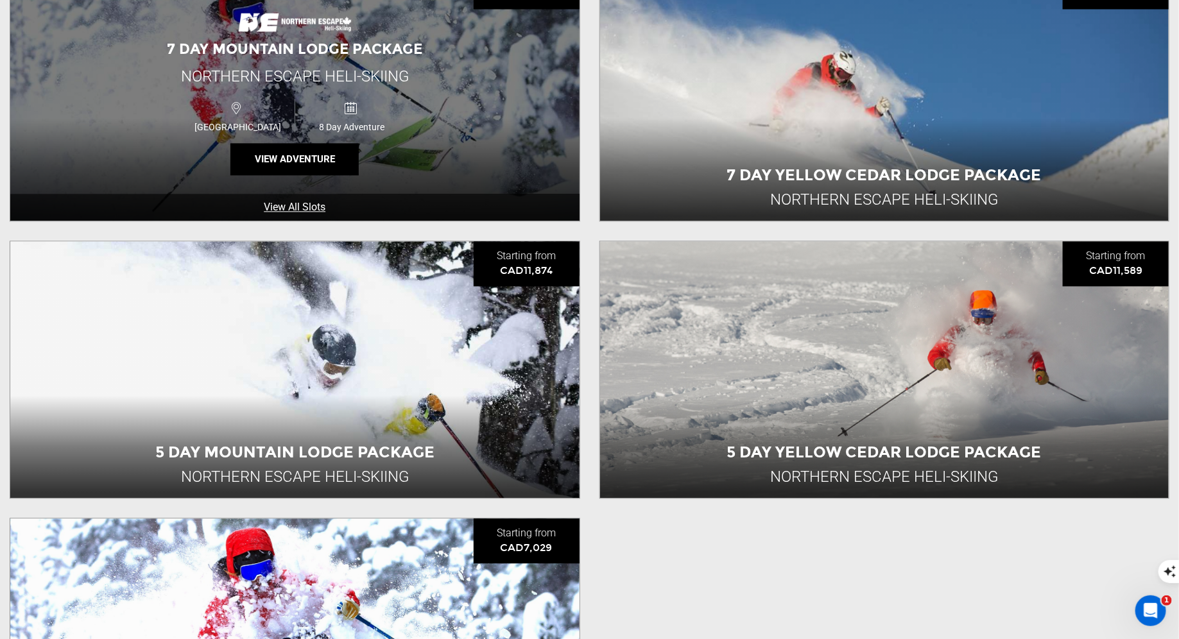
scroll to position [1376, 0]
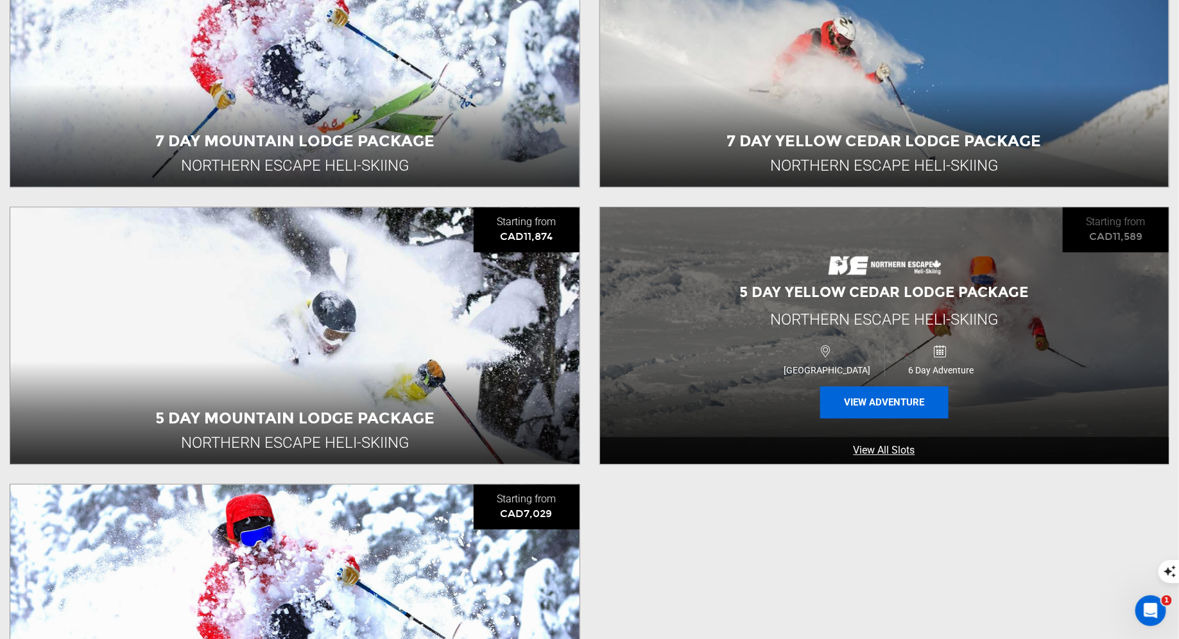
click at [860, 402] on button "View Adventure" at bounding box center [884, 402] width 128 height 32
